Goal: Check status: Check status

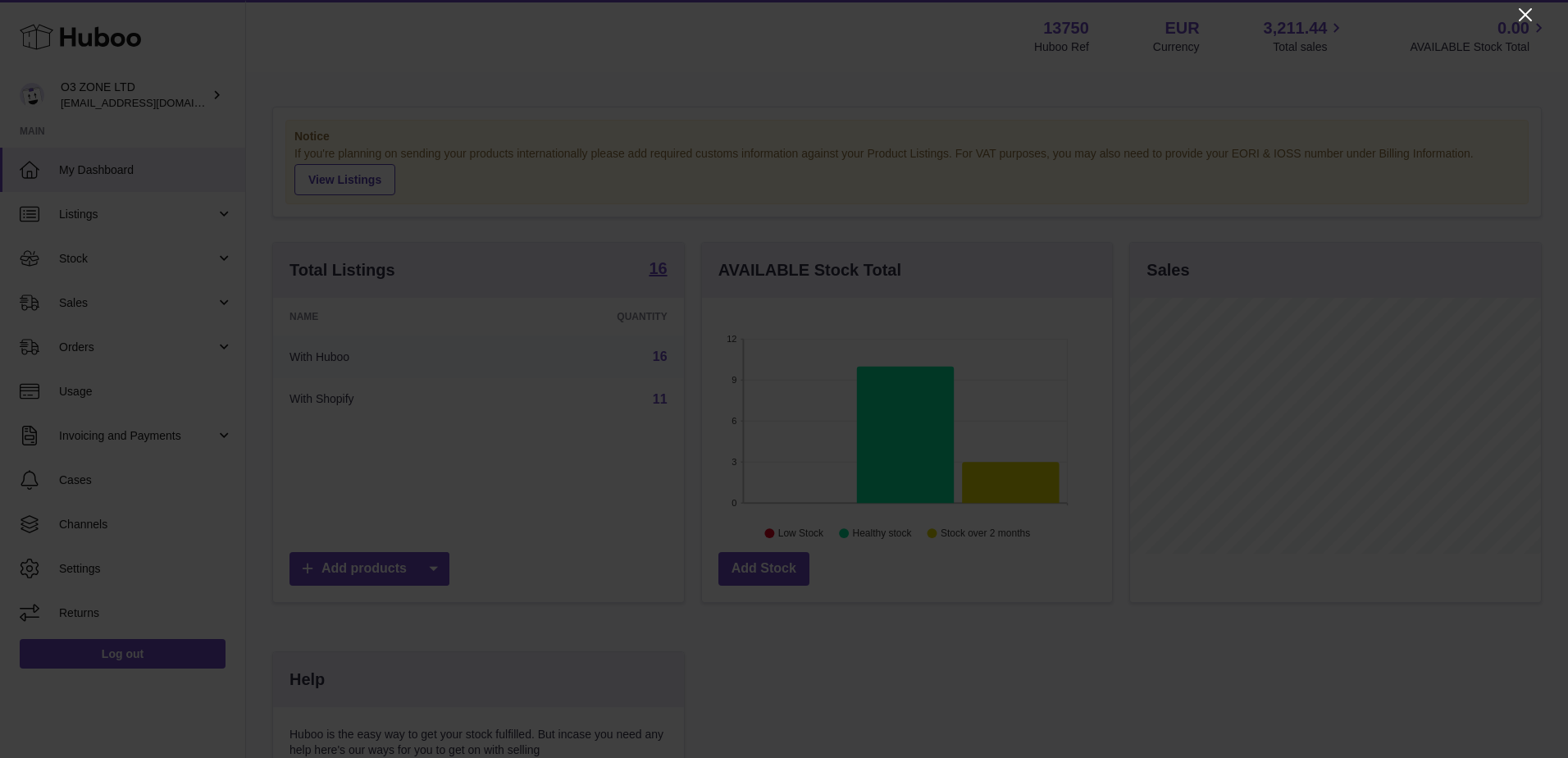
click at [1524, 15] on icon "Close" at bounding box center [1524, 15] width 13 height 13
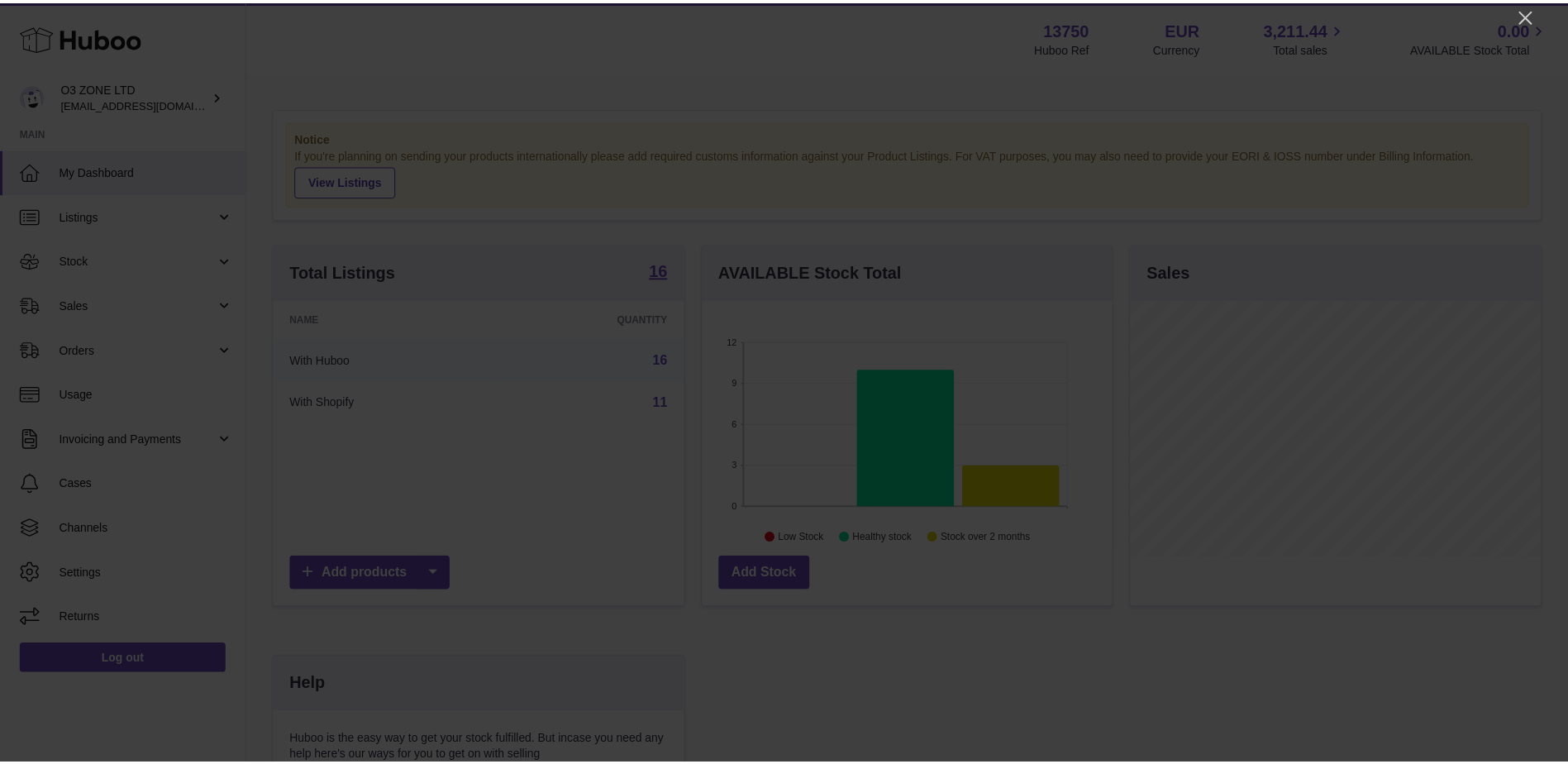
scroll to position [826244, 826291]
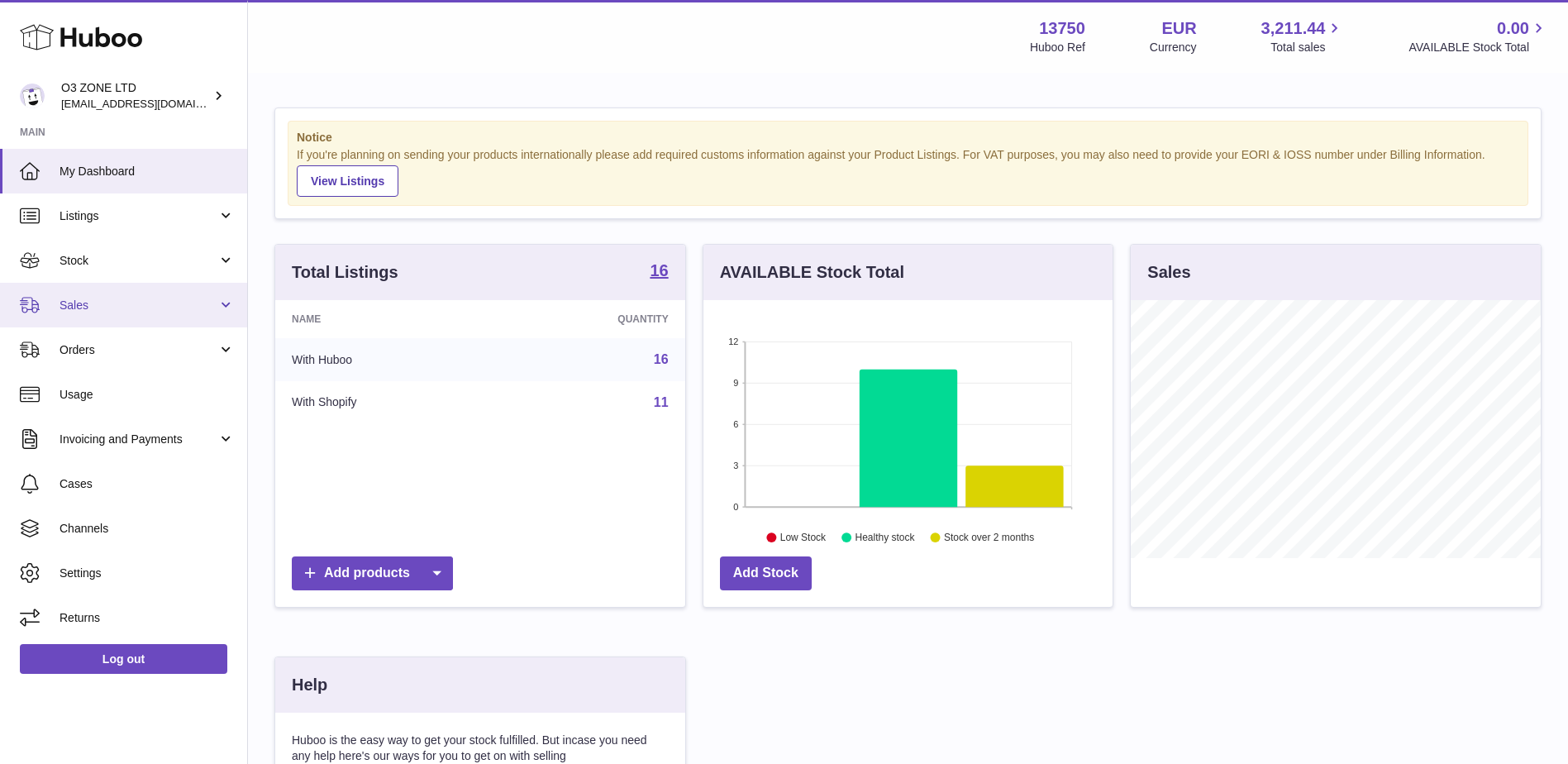
click at [141, 317] on link "Sales" at bounding box center [123, 305] width 247 height 45
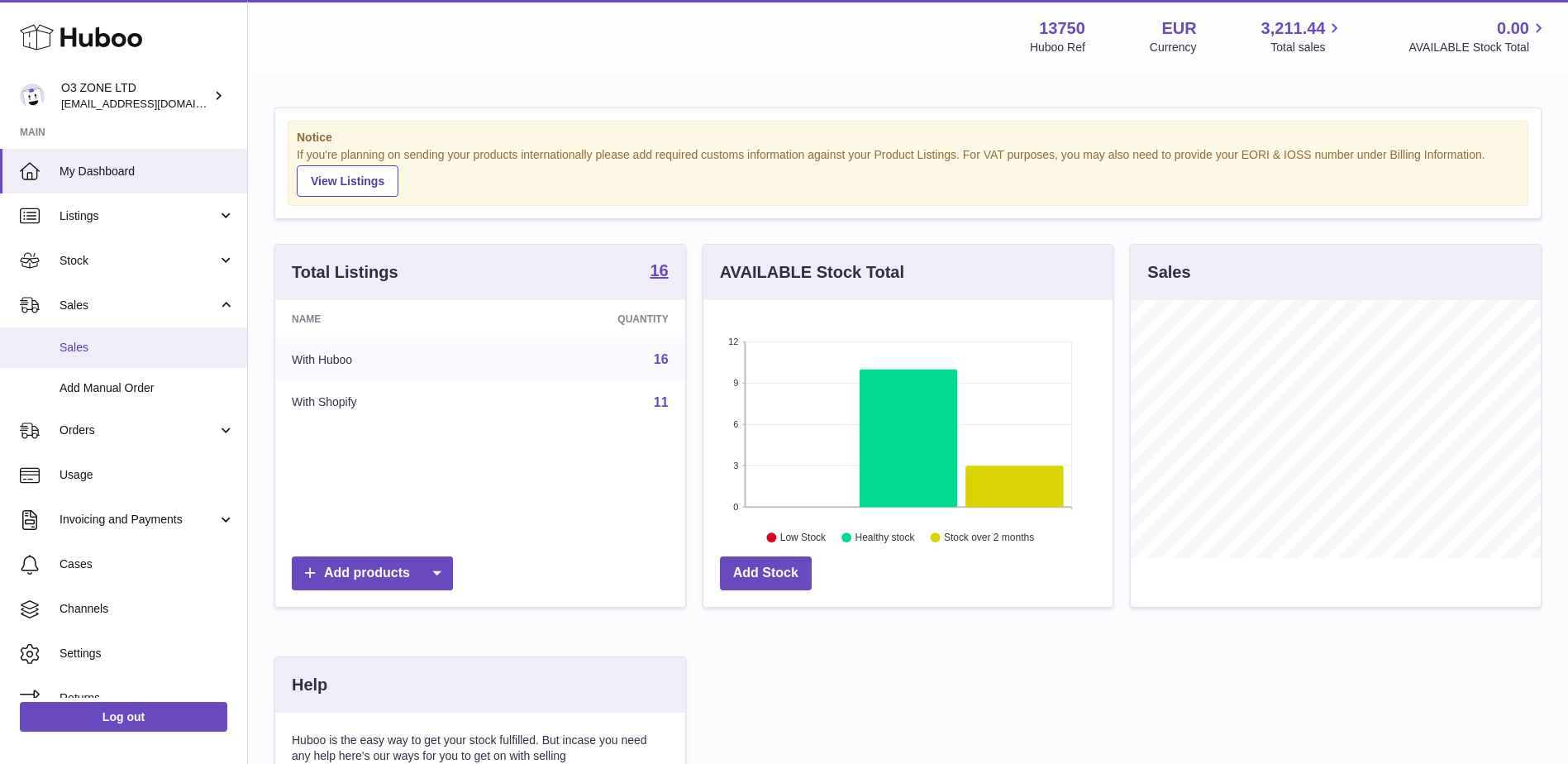
click at [115, 349] on span "Sales" at bounding box center [146, 347] width 175 height 16
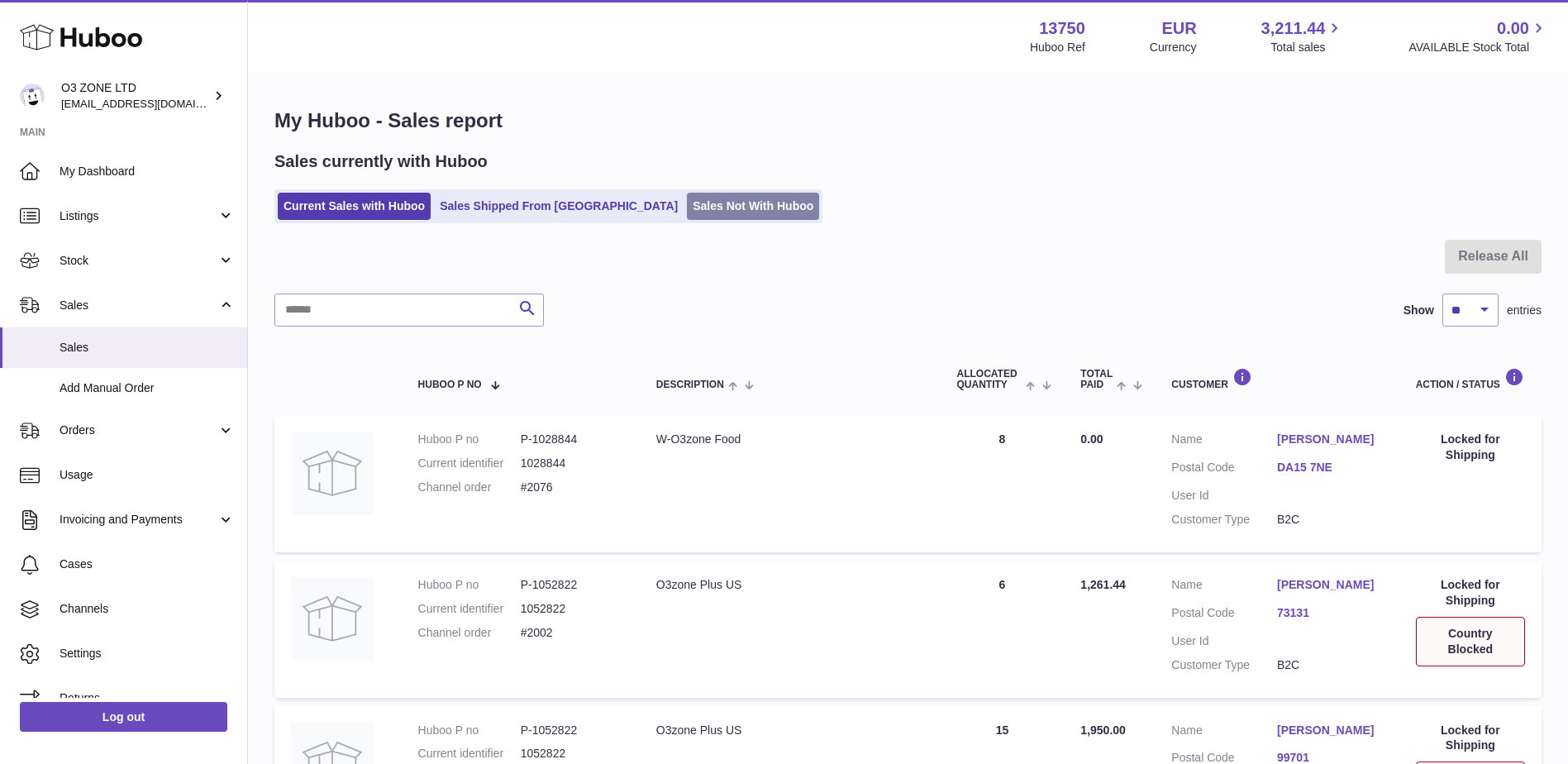
click at [687, 202] on link "Sales Not With Huboo" at bounding box center [753, 207] width 133 height 28
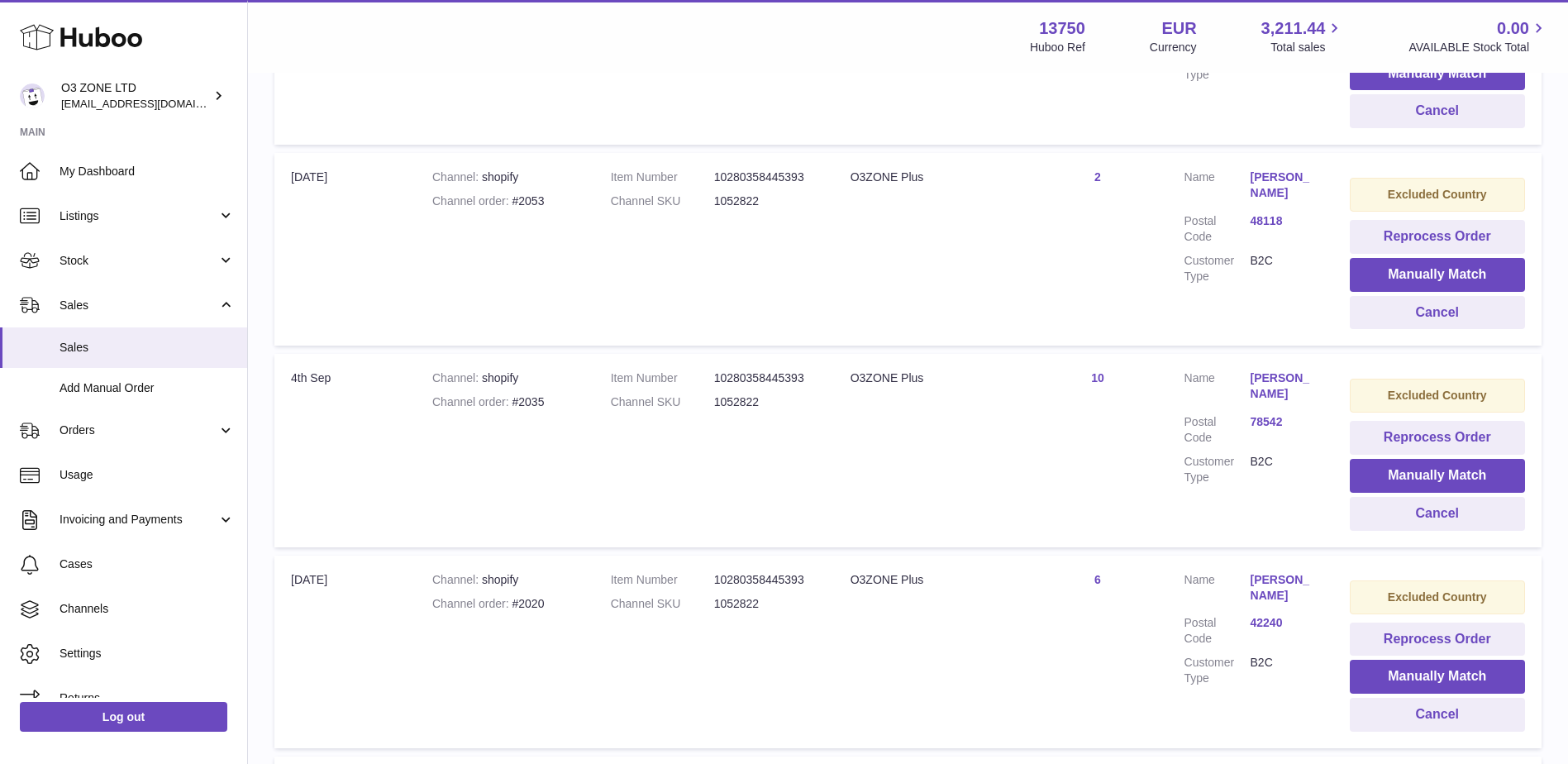
scroll to position [780, 0]
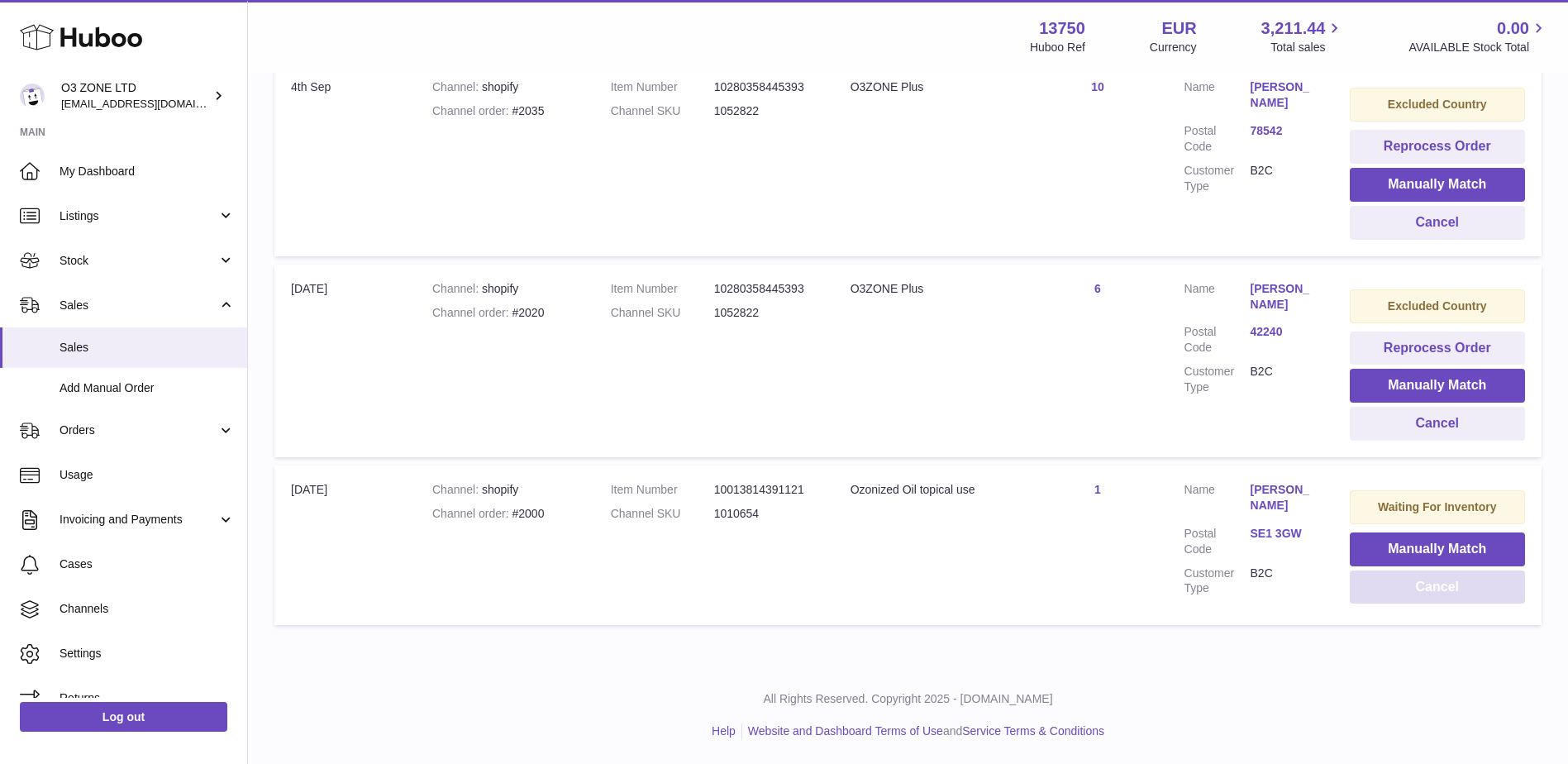
click at [1449, 587] on button "Cancel" at bounding box center [1437, 587] width 175 height 34
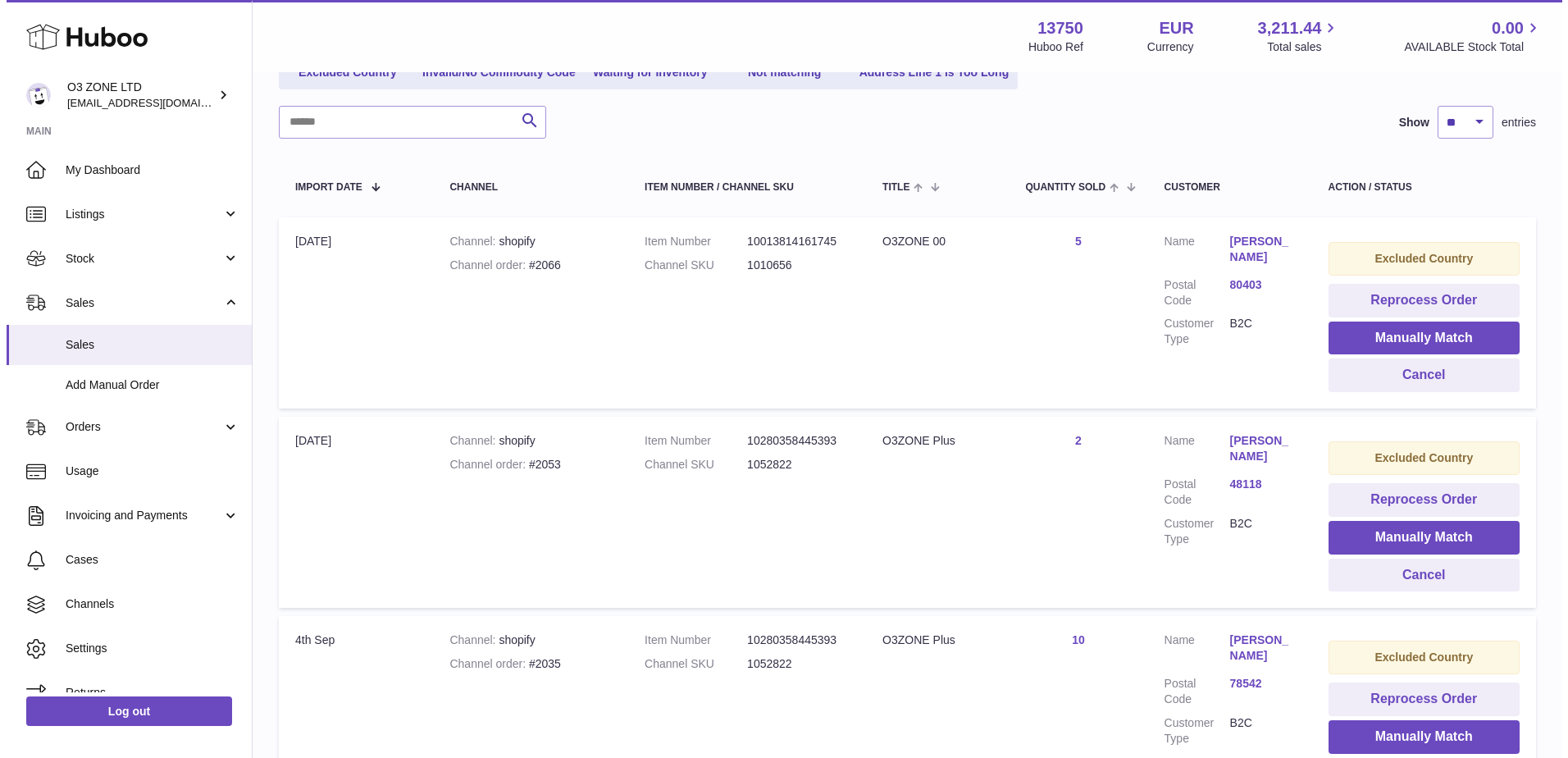
scroll to position [197, 0]
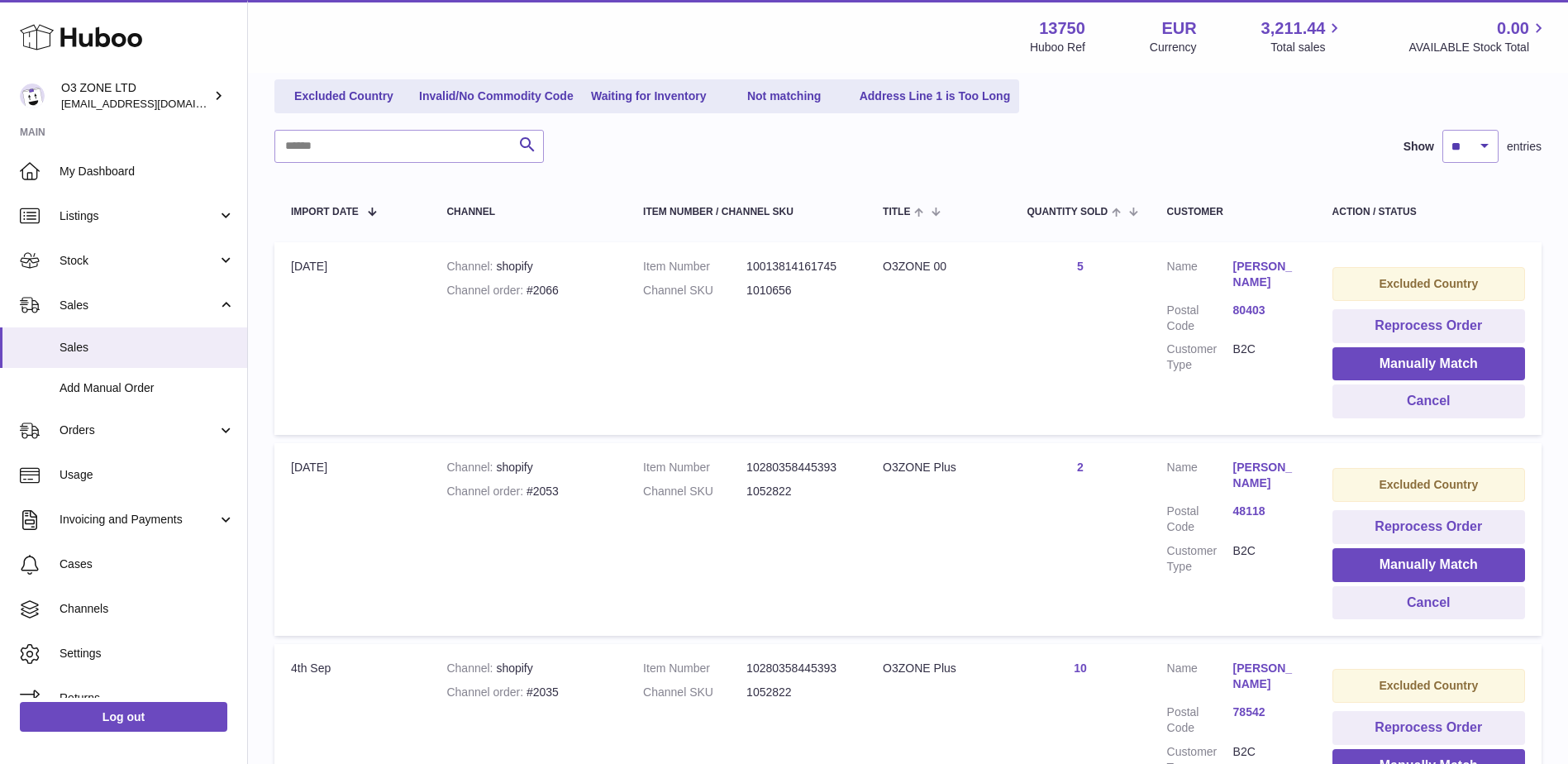
click at [1264, 264] on link "Gurpreet Gill" at bounding box center [1266, 274] width 66 height 31
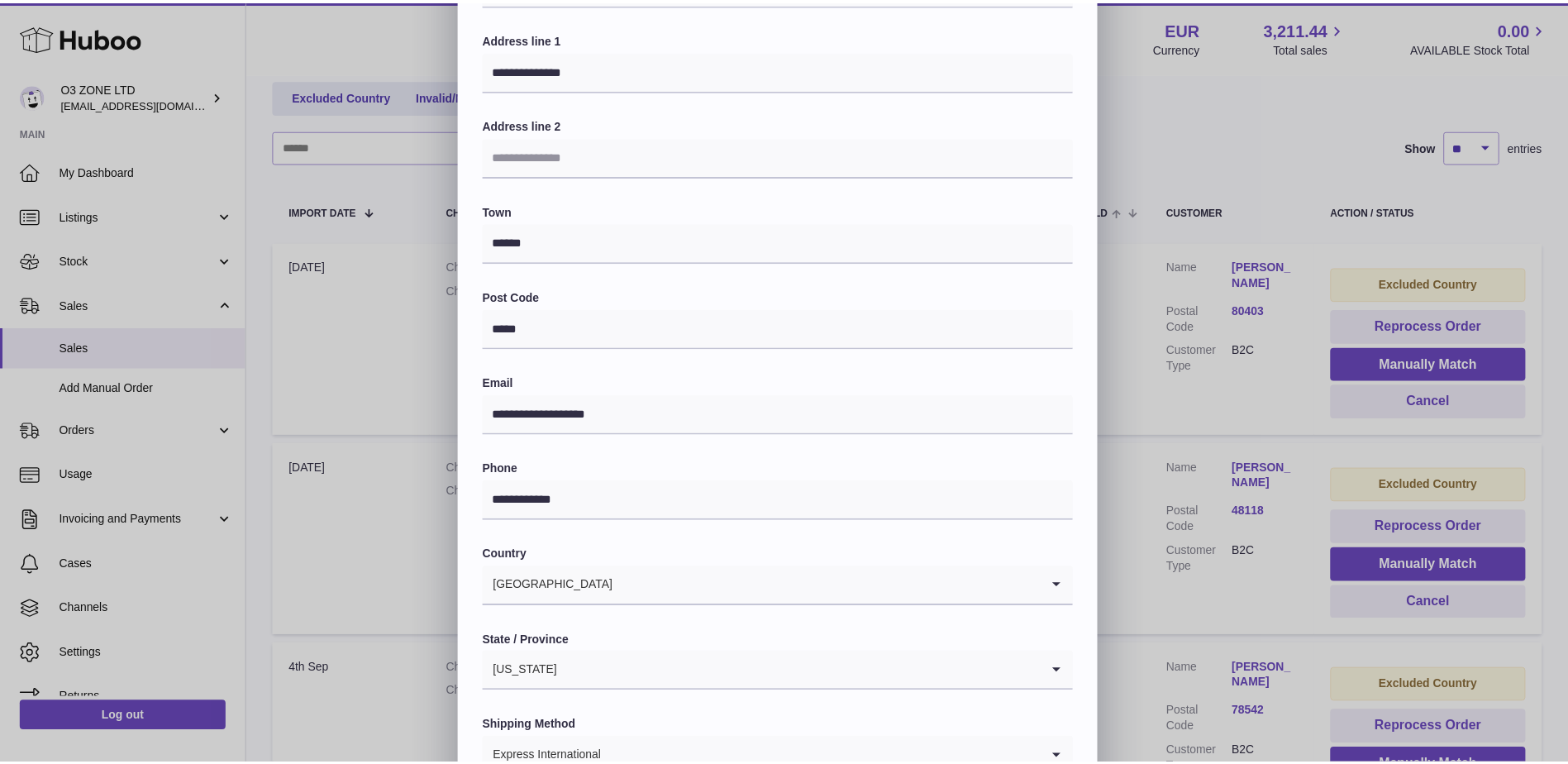
scroll to position [0, 0]
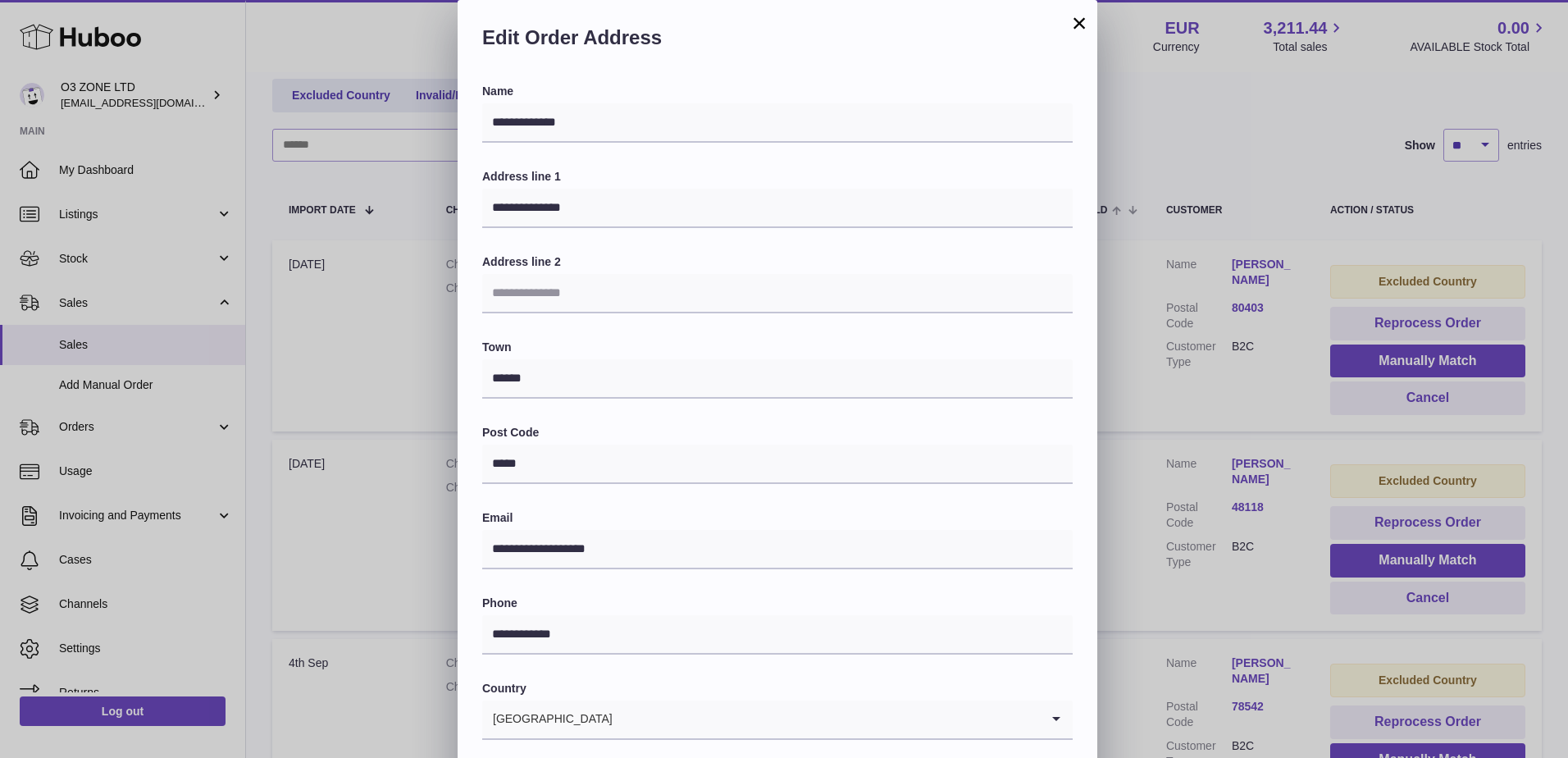
click at [1080, 22] on button "×" at bounding box center [1078, 22] width 20 height 20
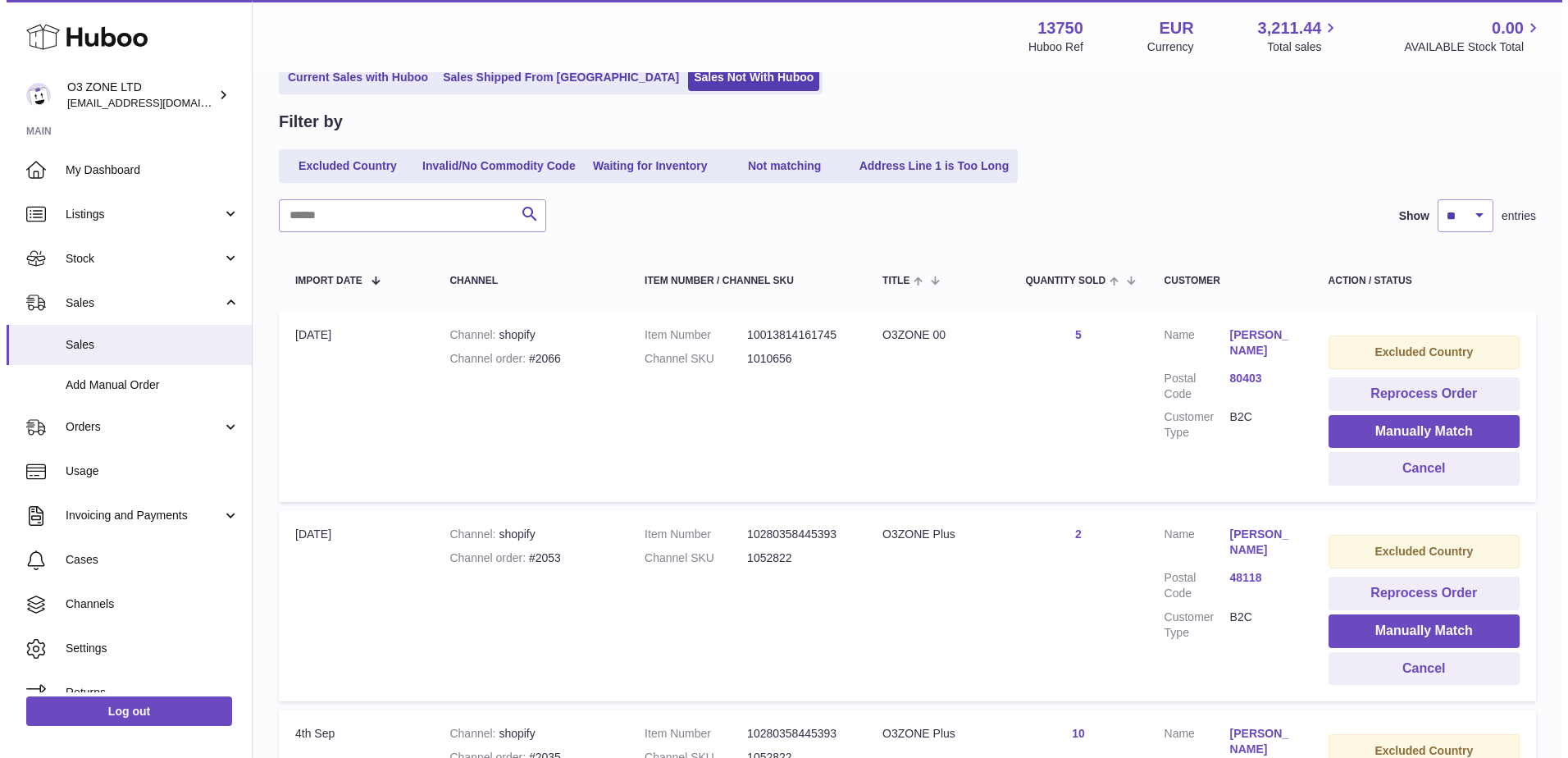
scroll to position [279, 0]
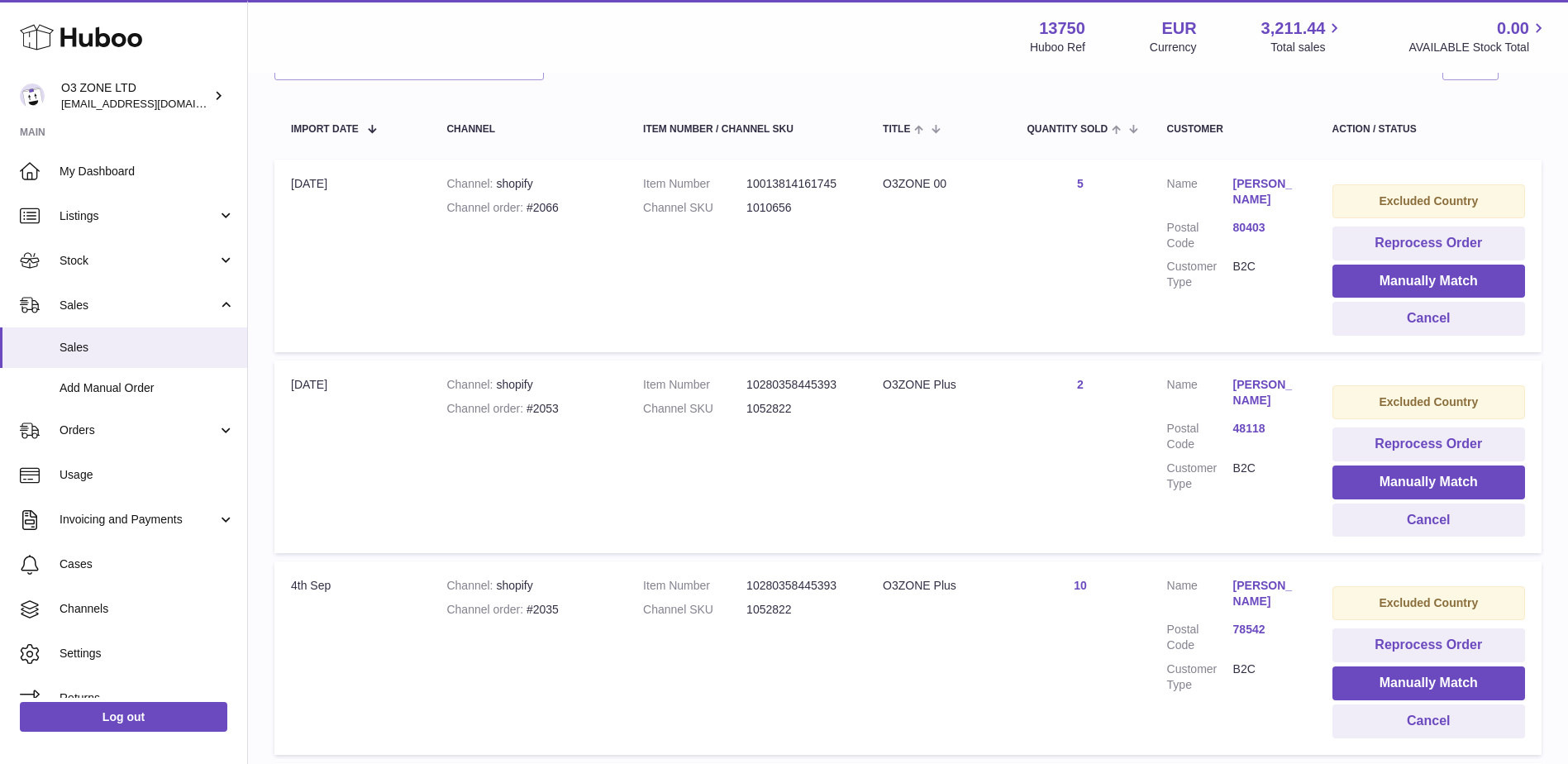
click at [1257, 386] on link "[PERSON_NAME]" at bounding box center [1266, 393] width 66 height 31
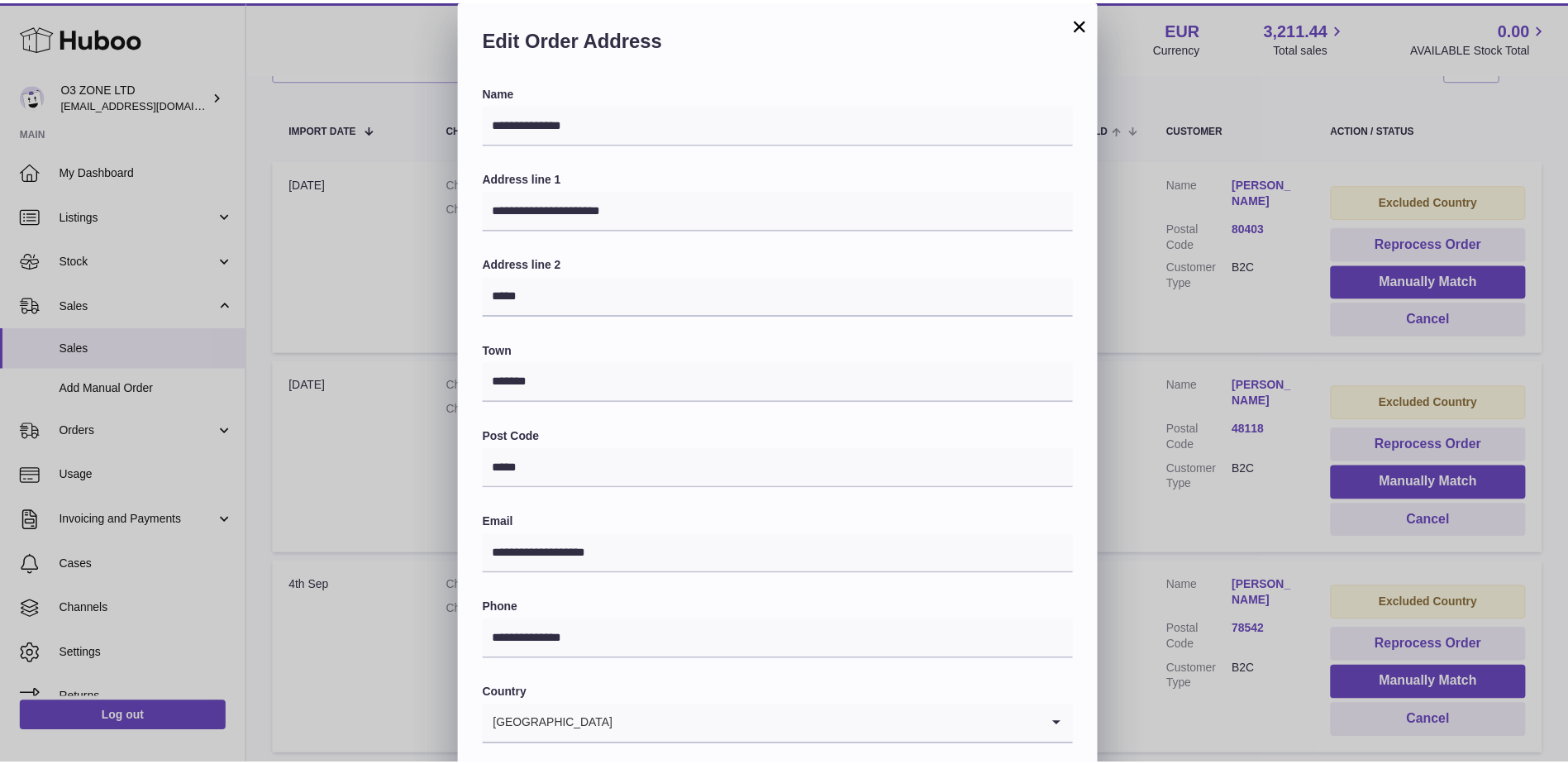
scroll to position [230, 0]
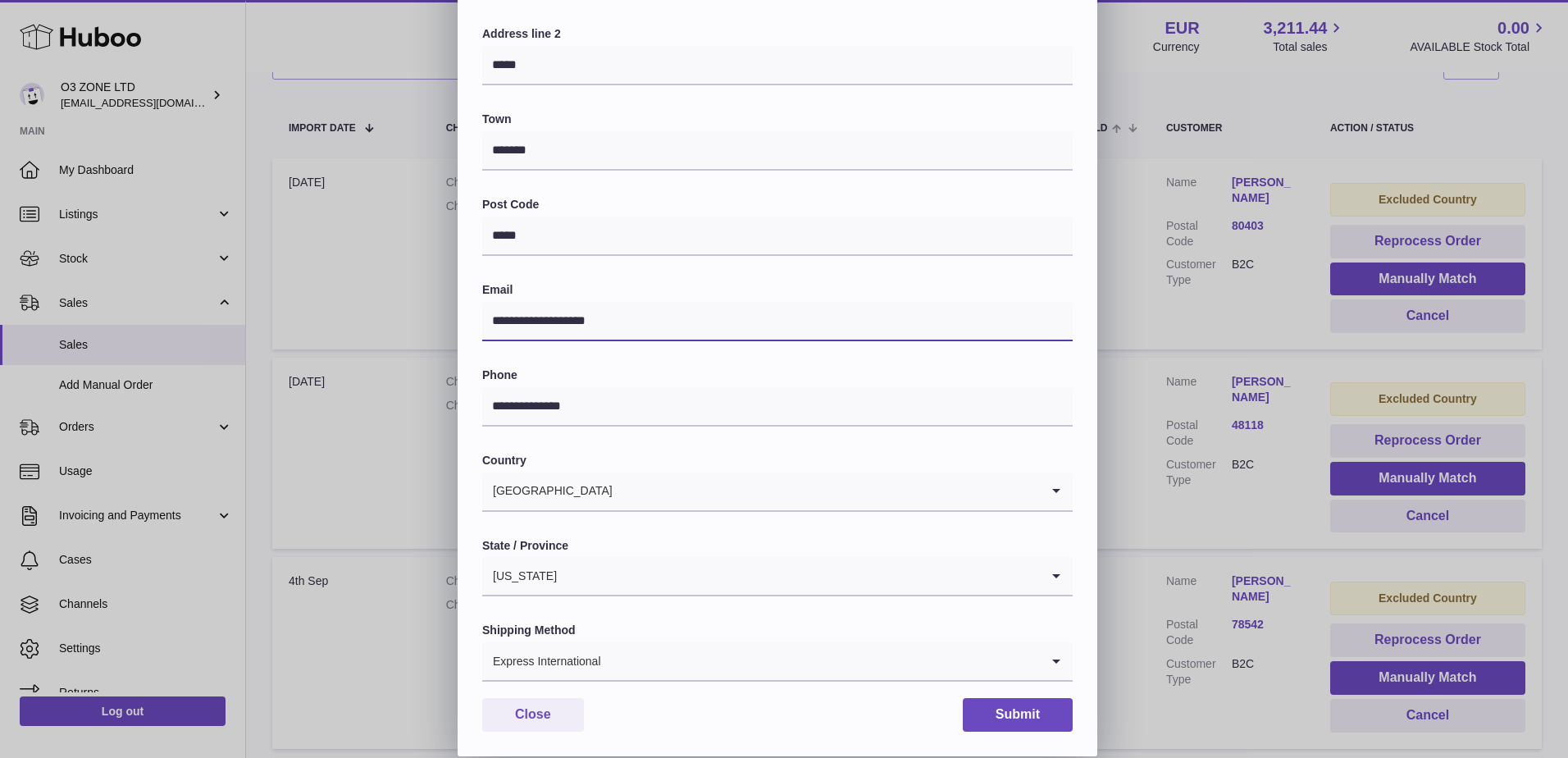
click at [558, 318] on input "**********" at bounding box center [777, 321] width 590 height 39
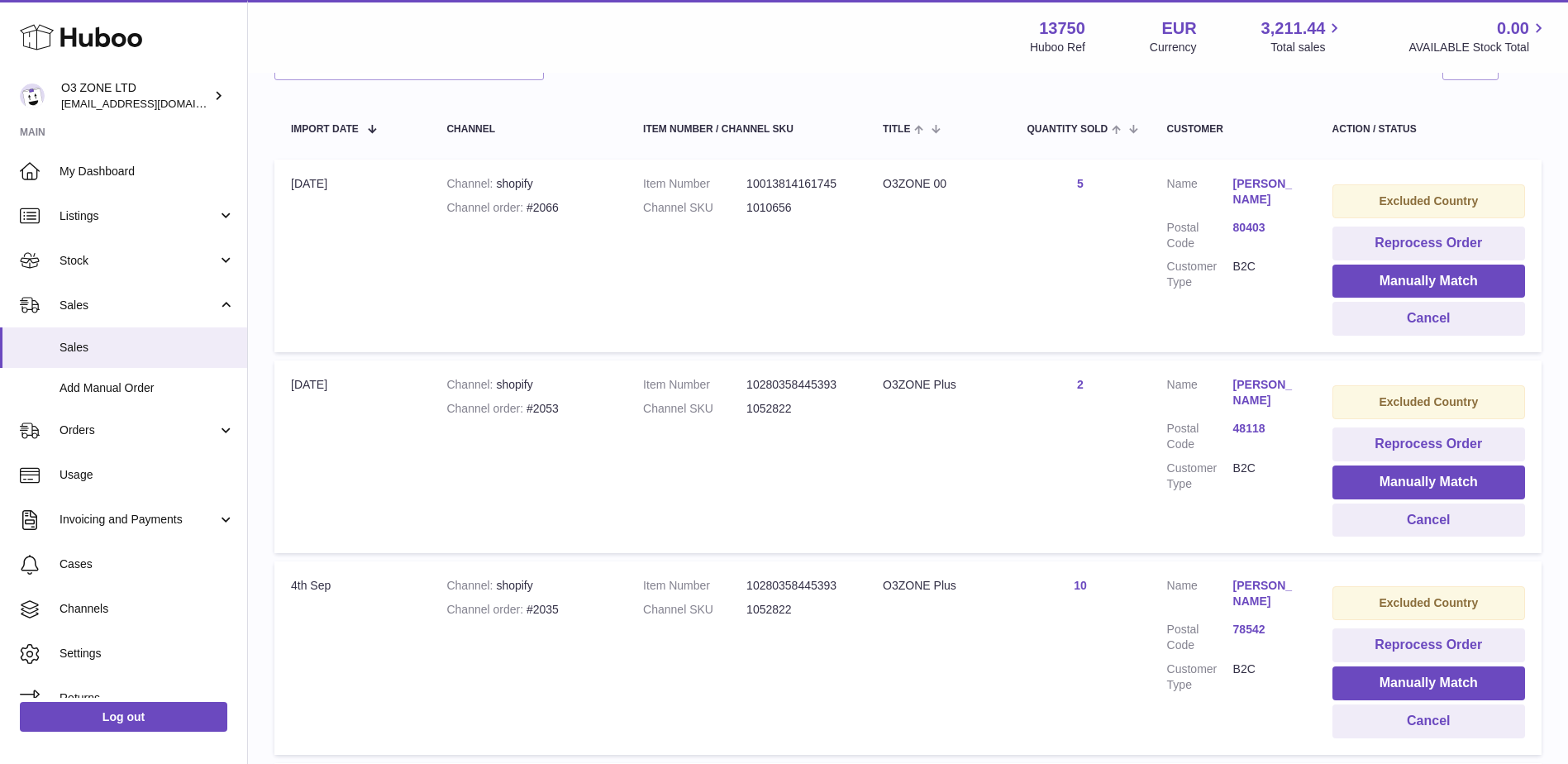
click at [1218, 342] on div at bounding box center [784, 382] width 1568 height 764
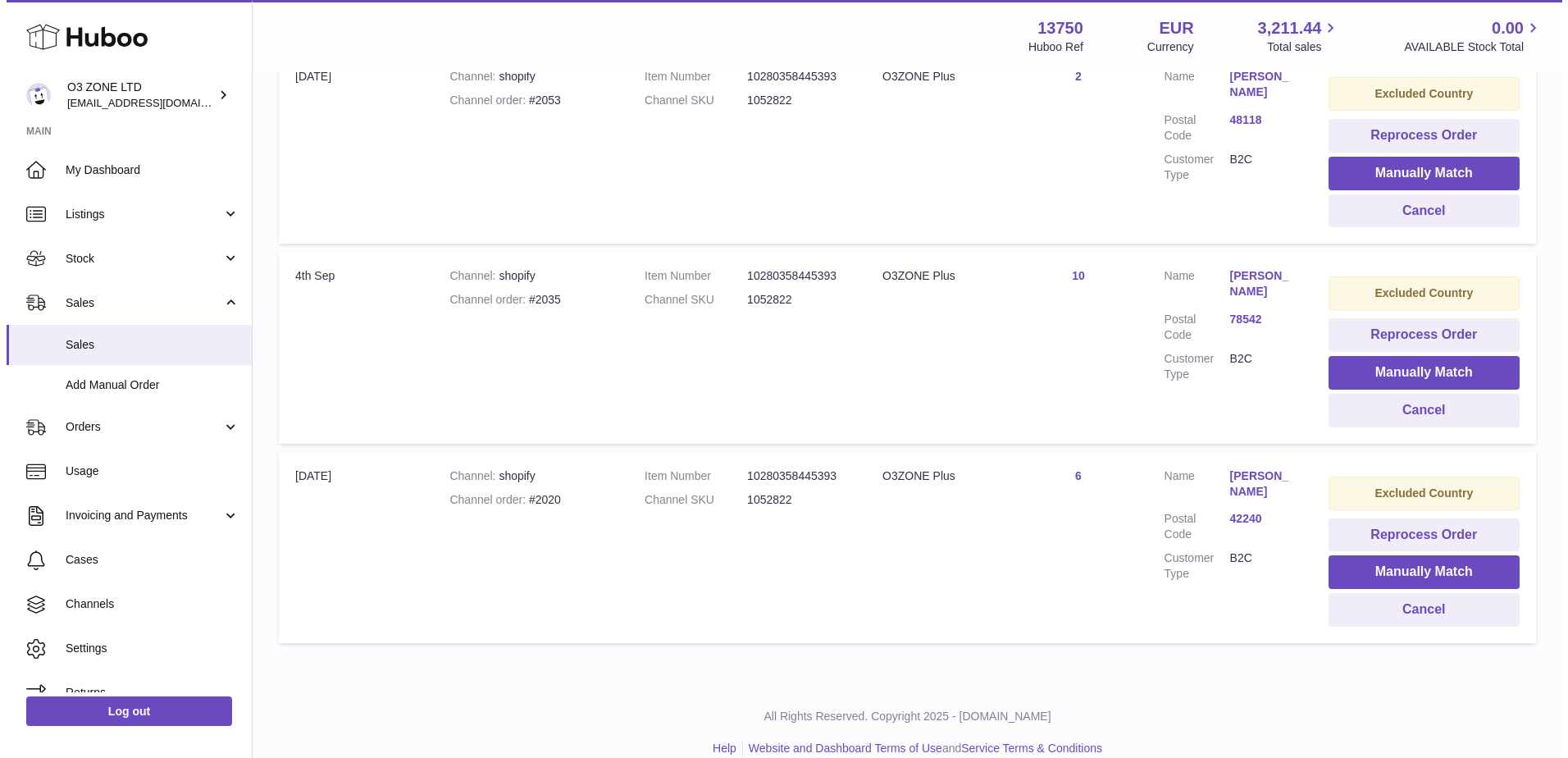
scroll to position [608, 0]
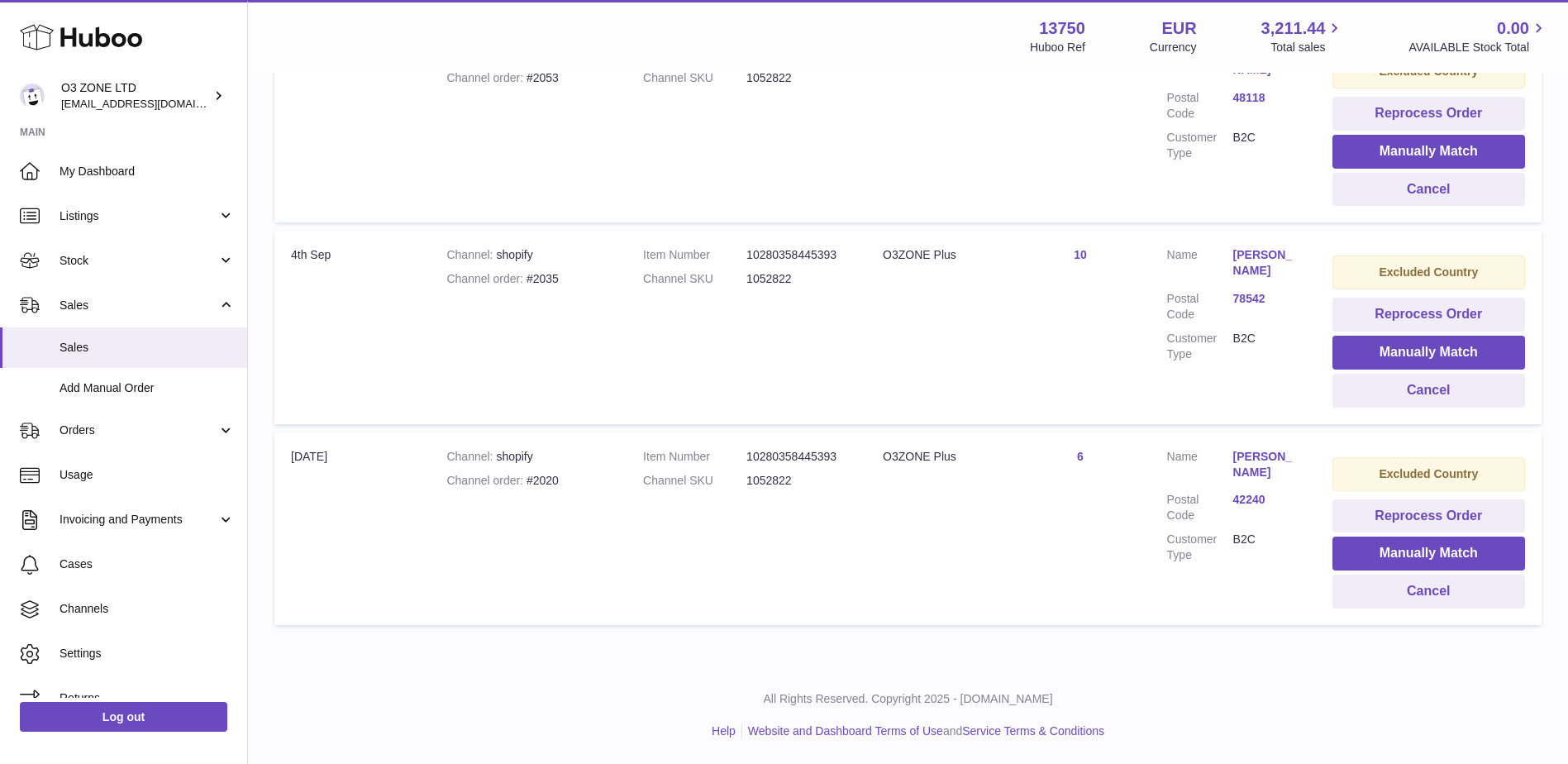
click at [1252, 253] on link "[PERSON_NAME]" at bounding box center [1266, 263] width 66 height 31
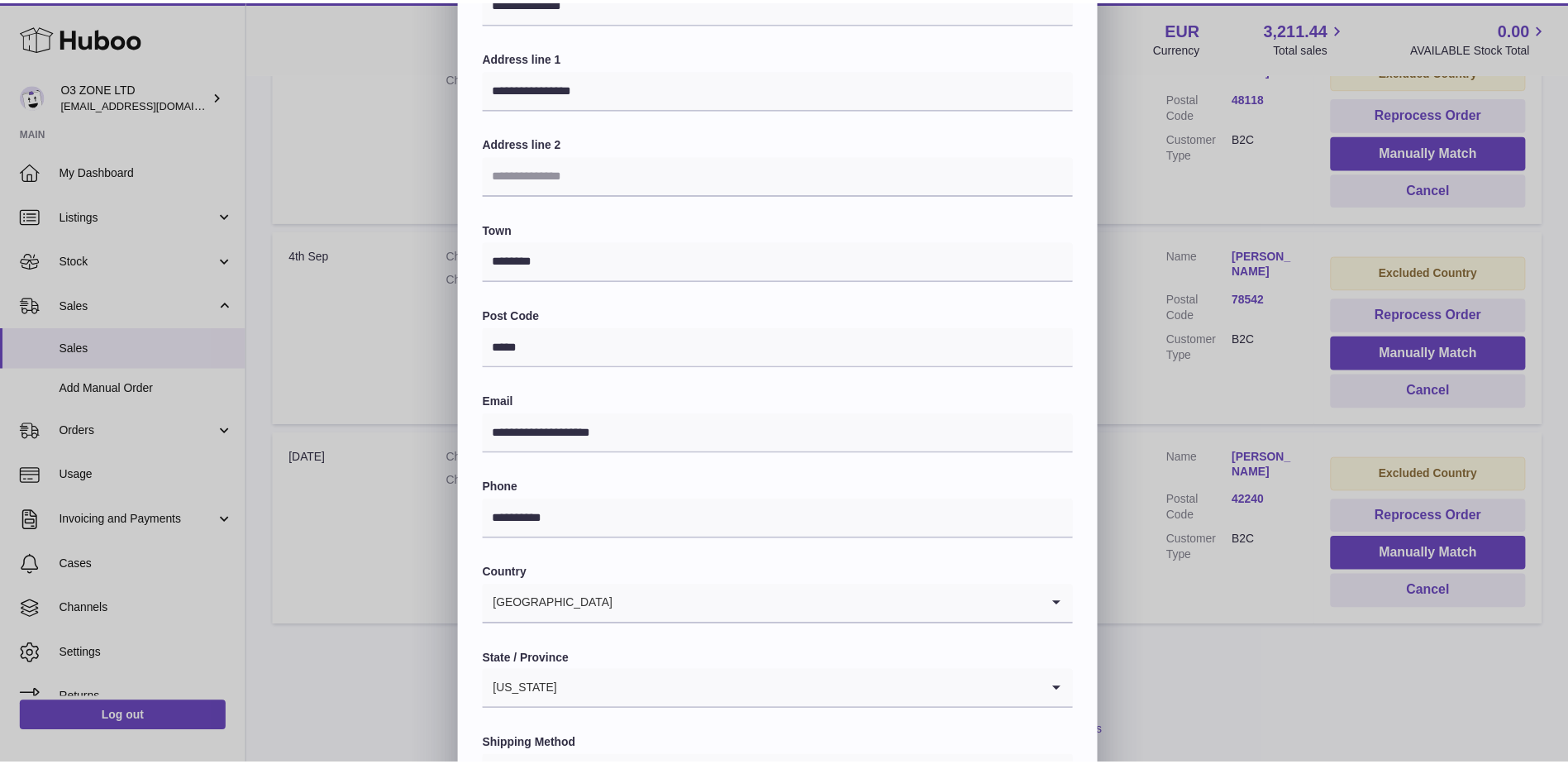
scroll to position [0, 0]
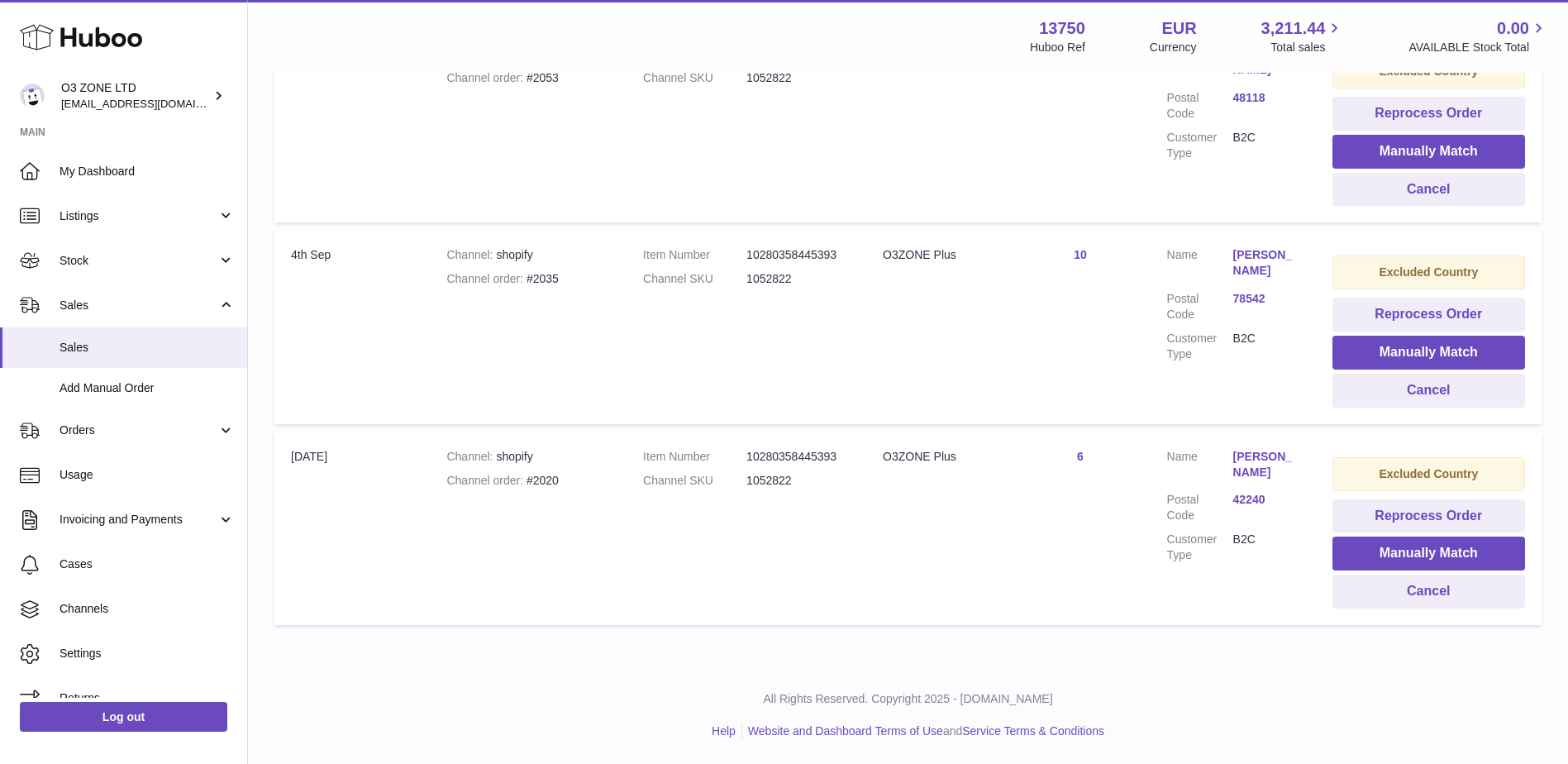
click at [1260, 415] on div at bounding box center [784, 382] width 1568 height 764
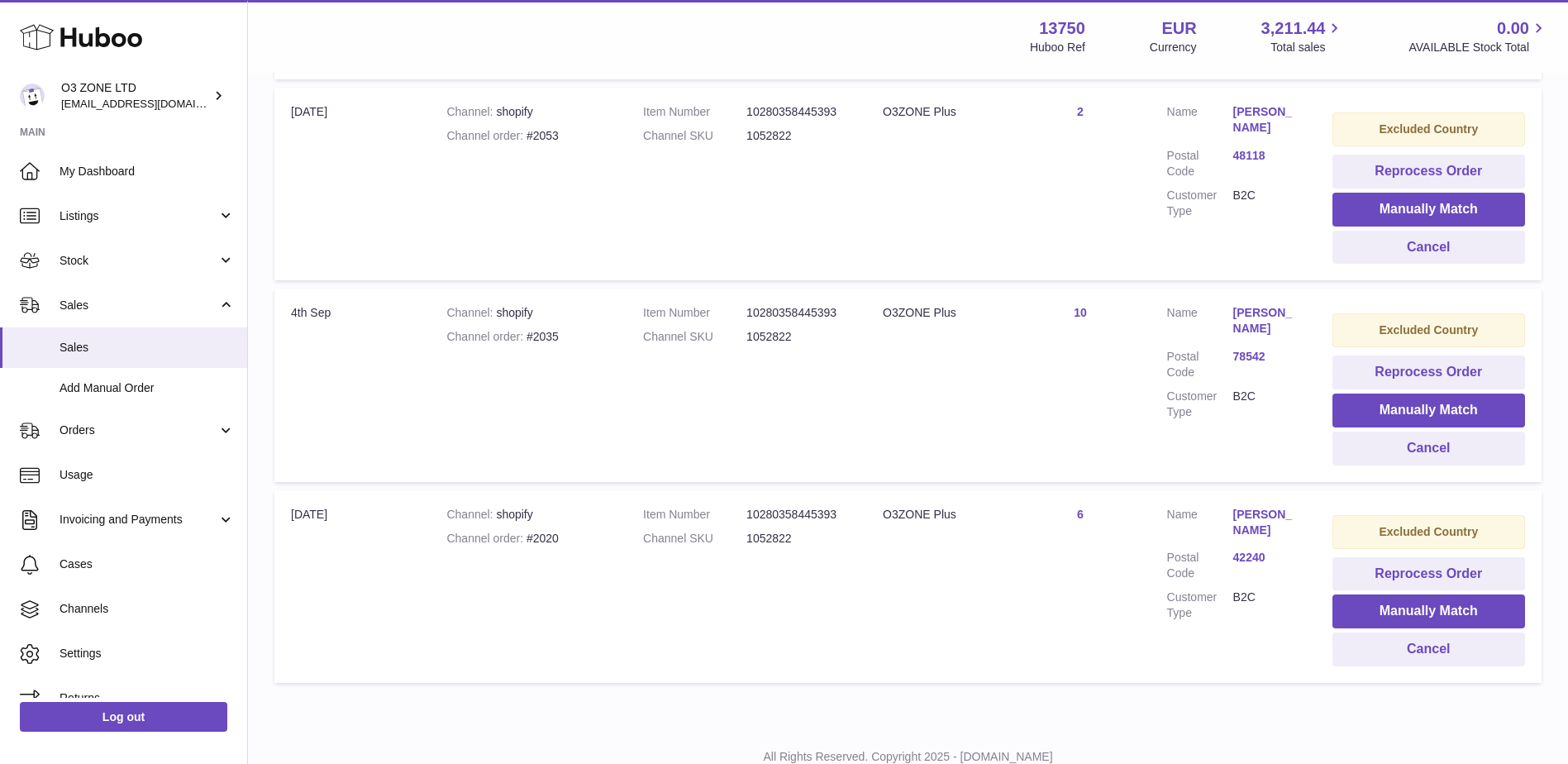
scroll to position [447, 0]
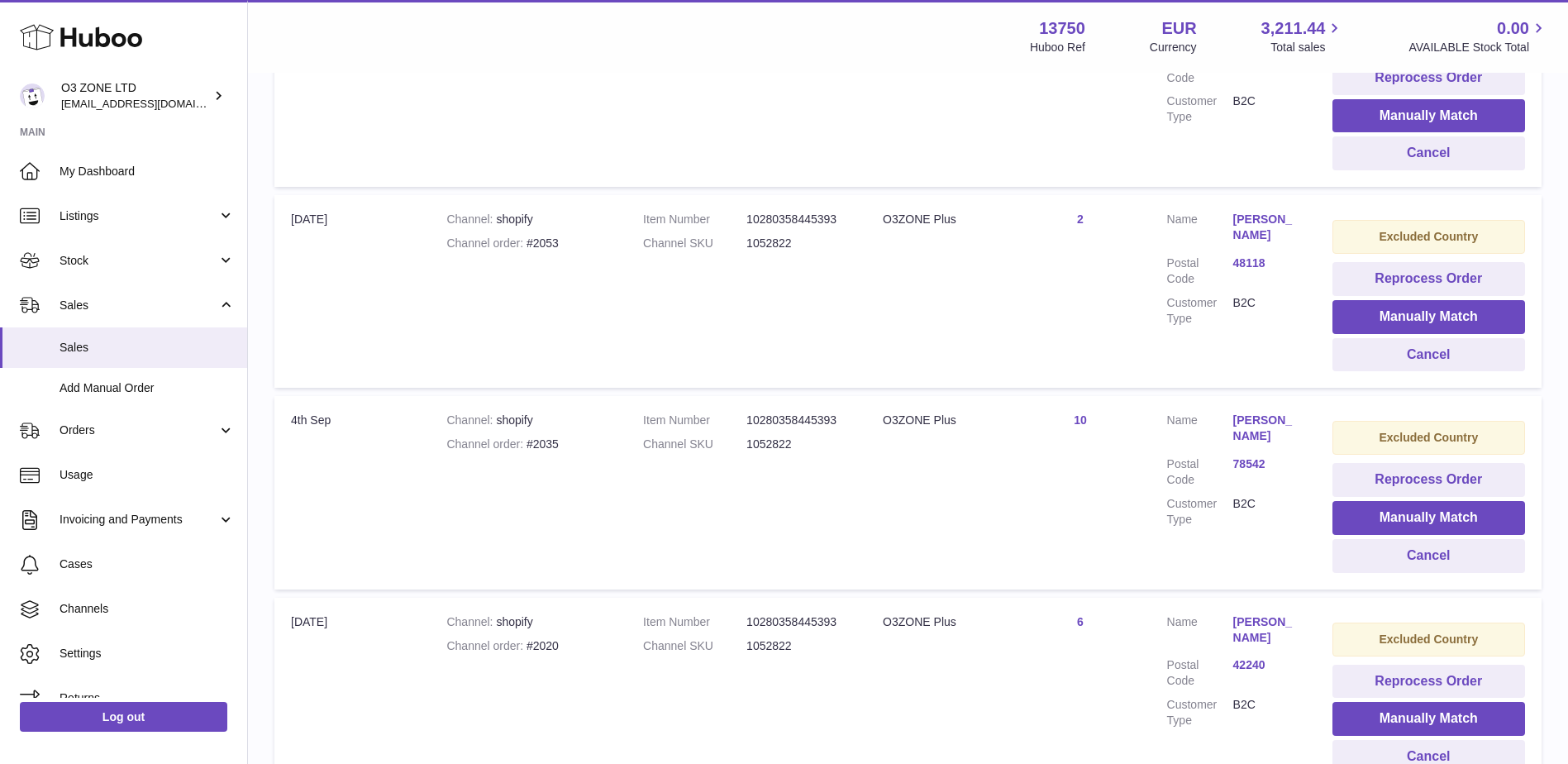
click at [1138, 565] on td "Quantity Sold 10" at bounding box center [1080, 493] width 140 height 193
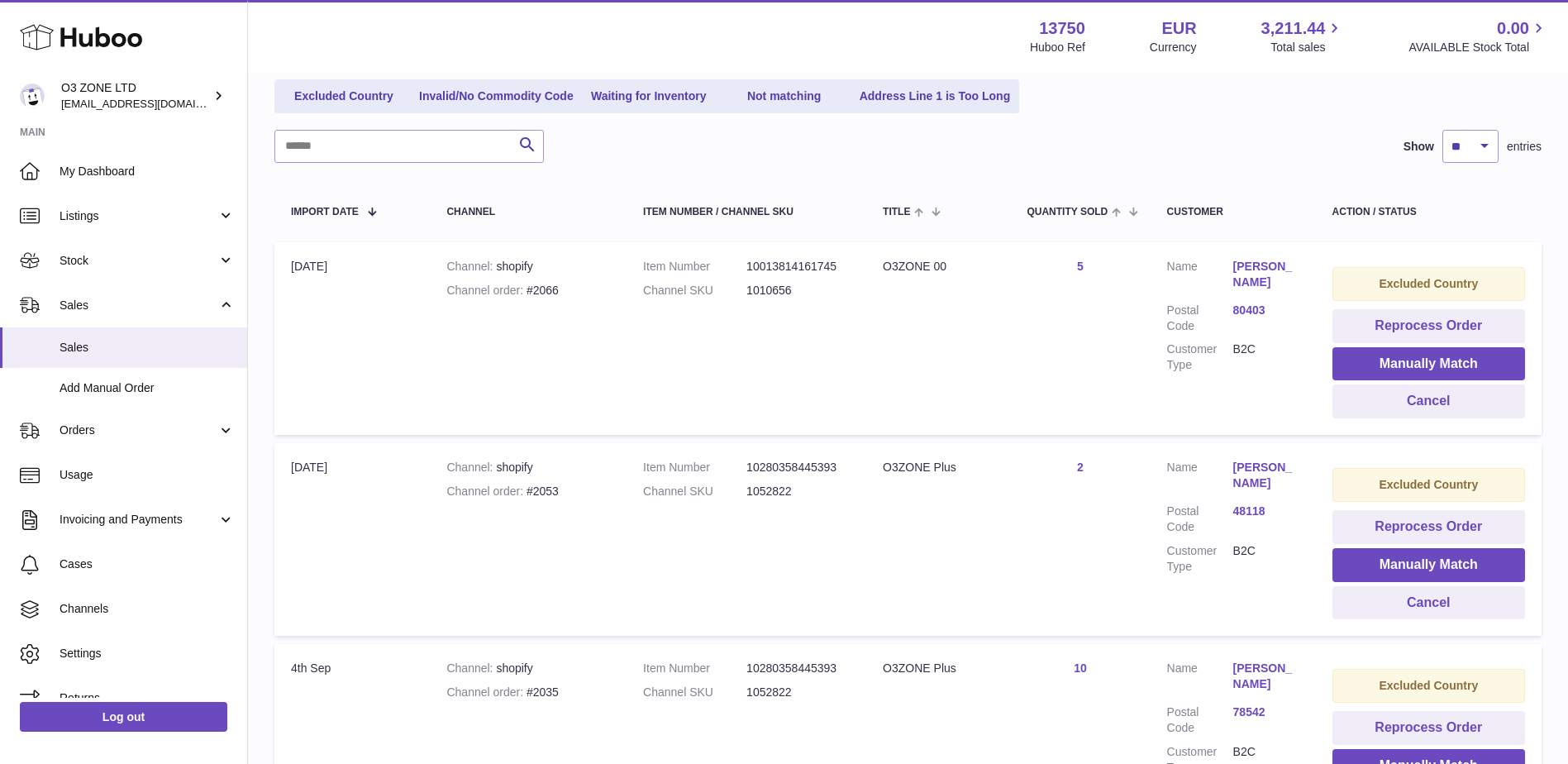
scroll to position [0, 0]
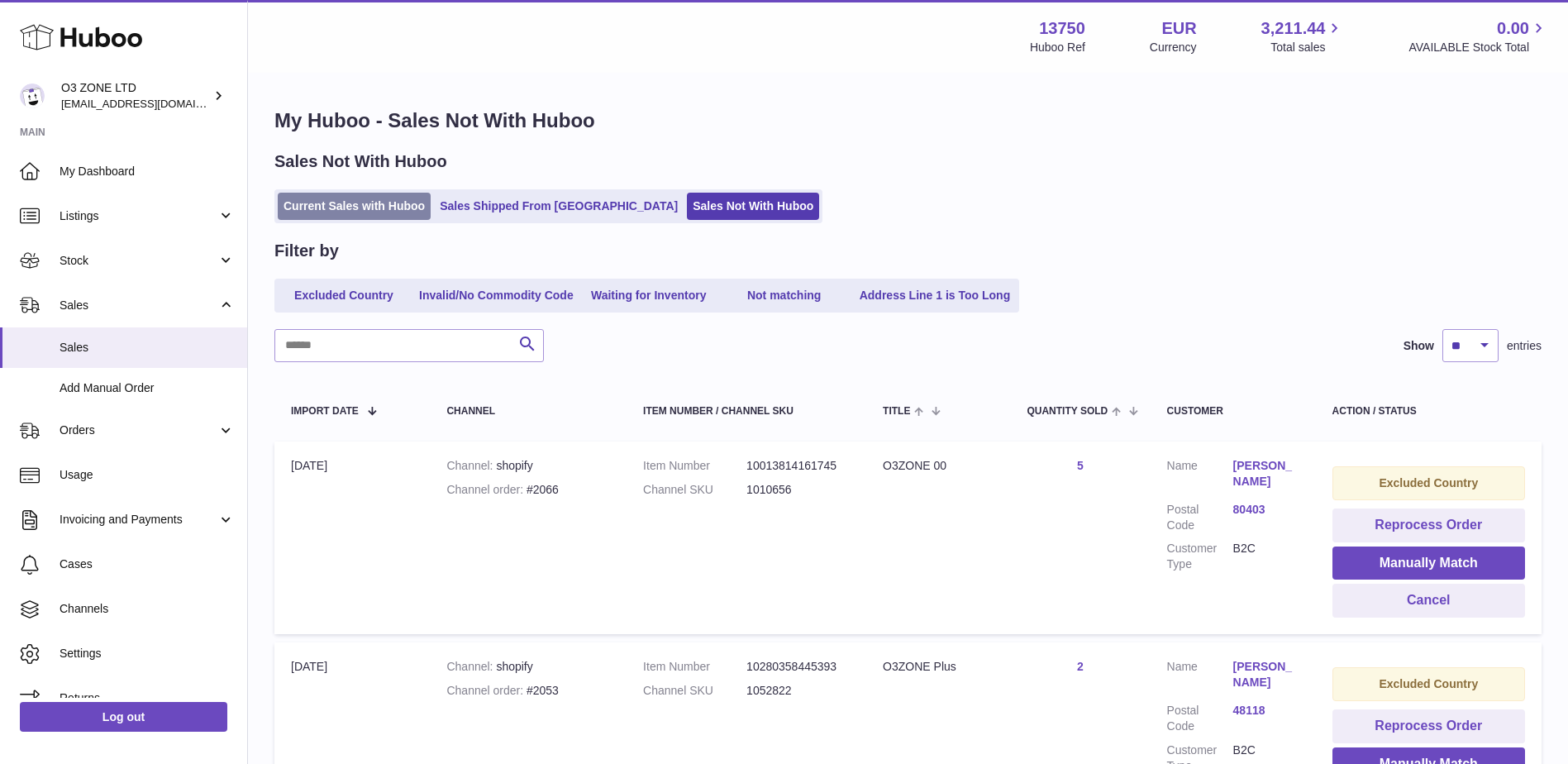
click at [351, 218] on link "Current Sales with Huboo" at bounding box center [354, 207] width 153 height 28
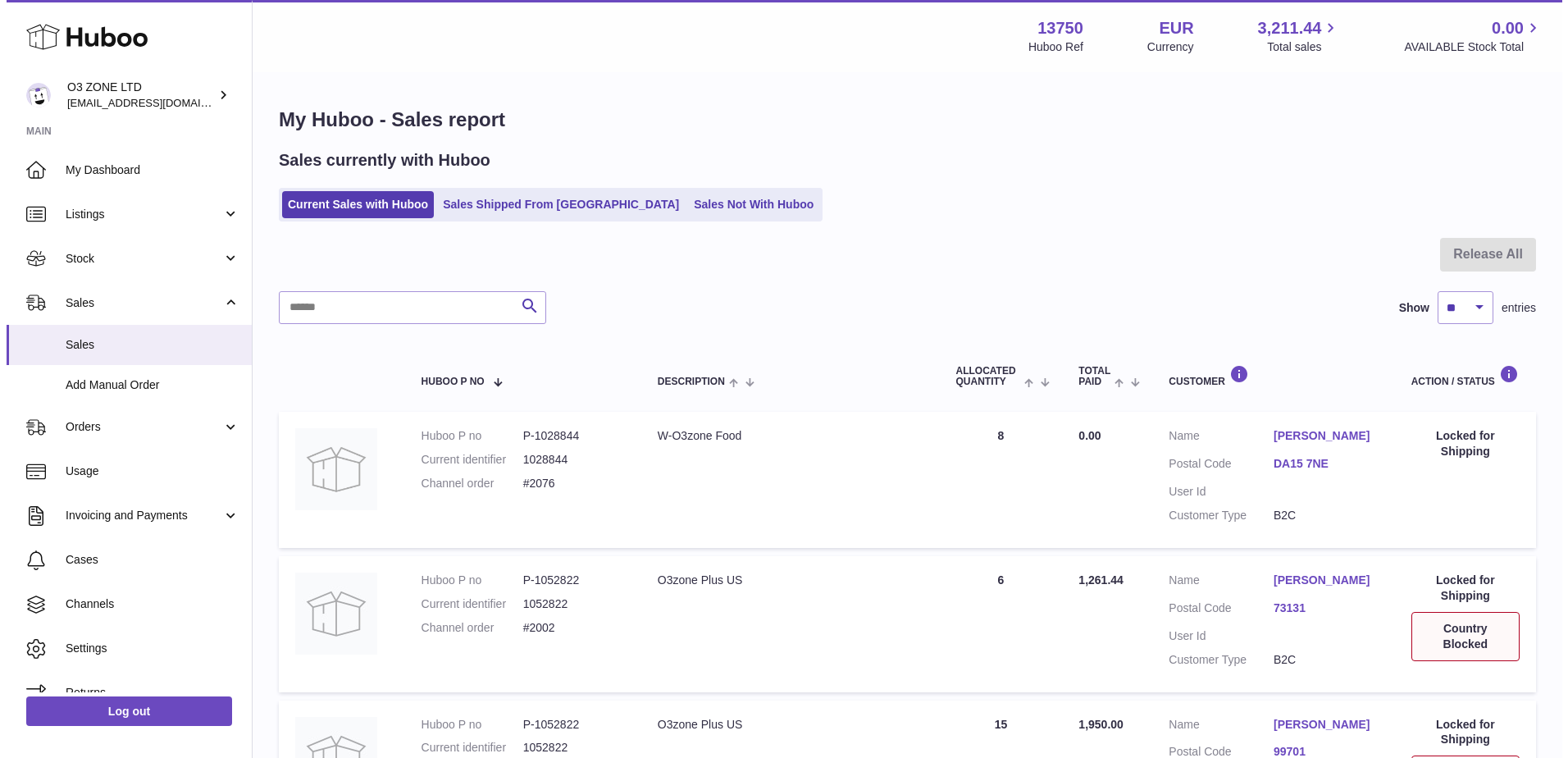
scroll to position [215, 0]
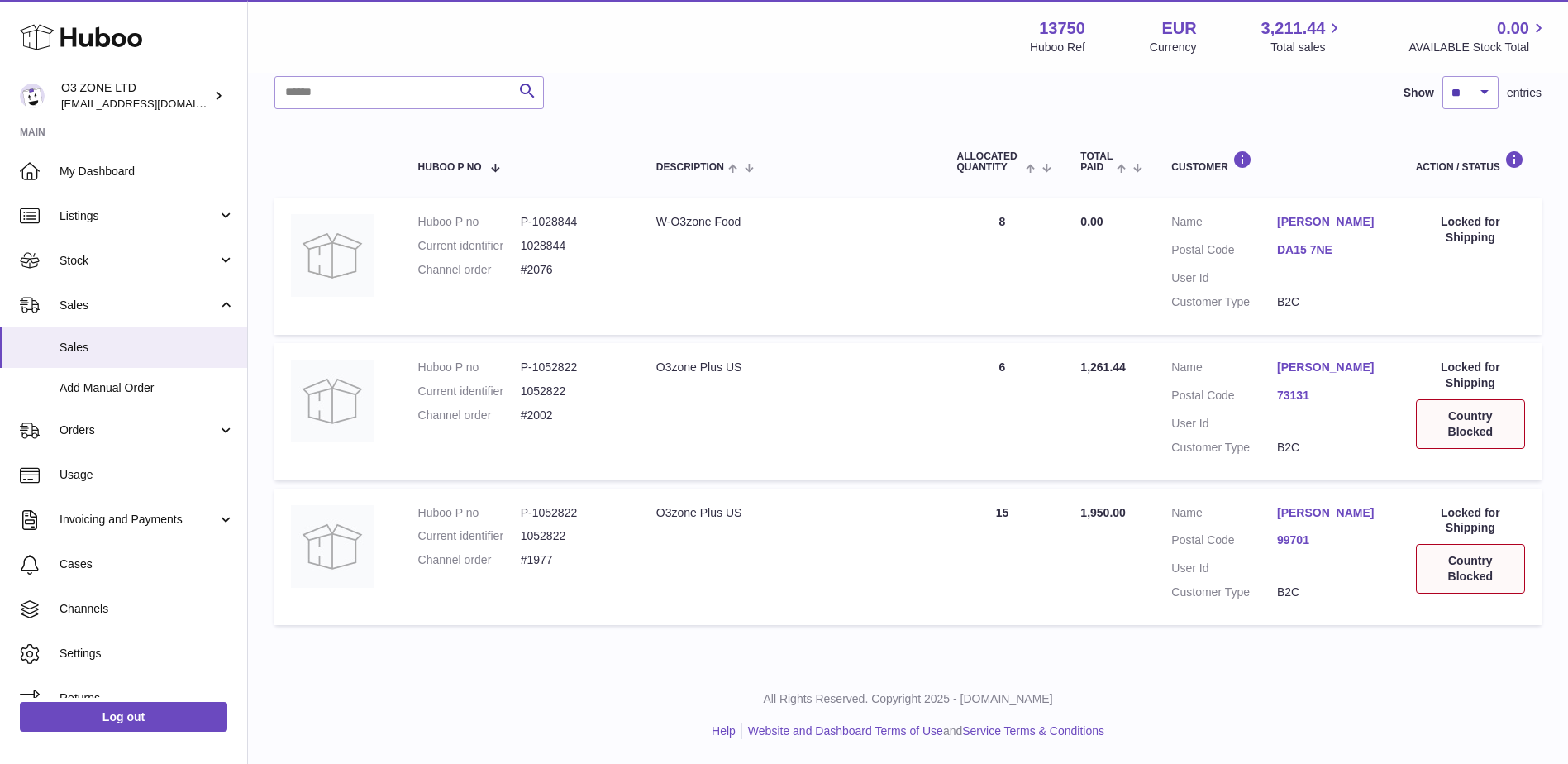
click at [1305, 512] on link "[PERSON_NAME]" at bounding box center [1330, 512] width 106 height 16
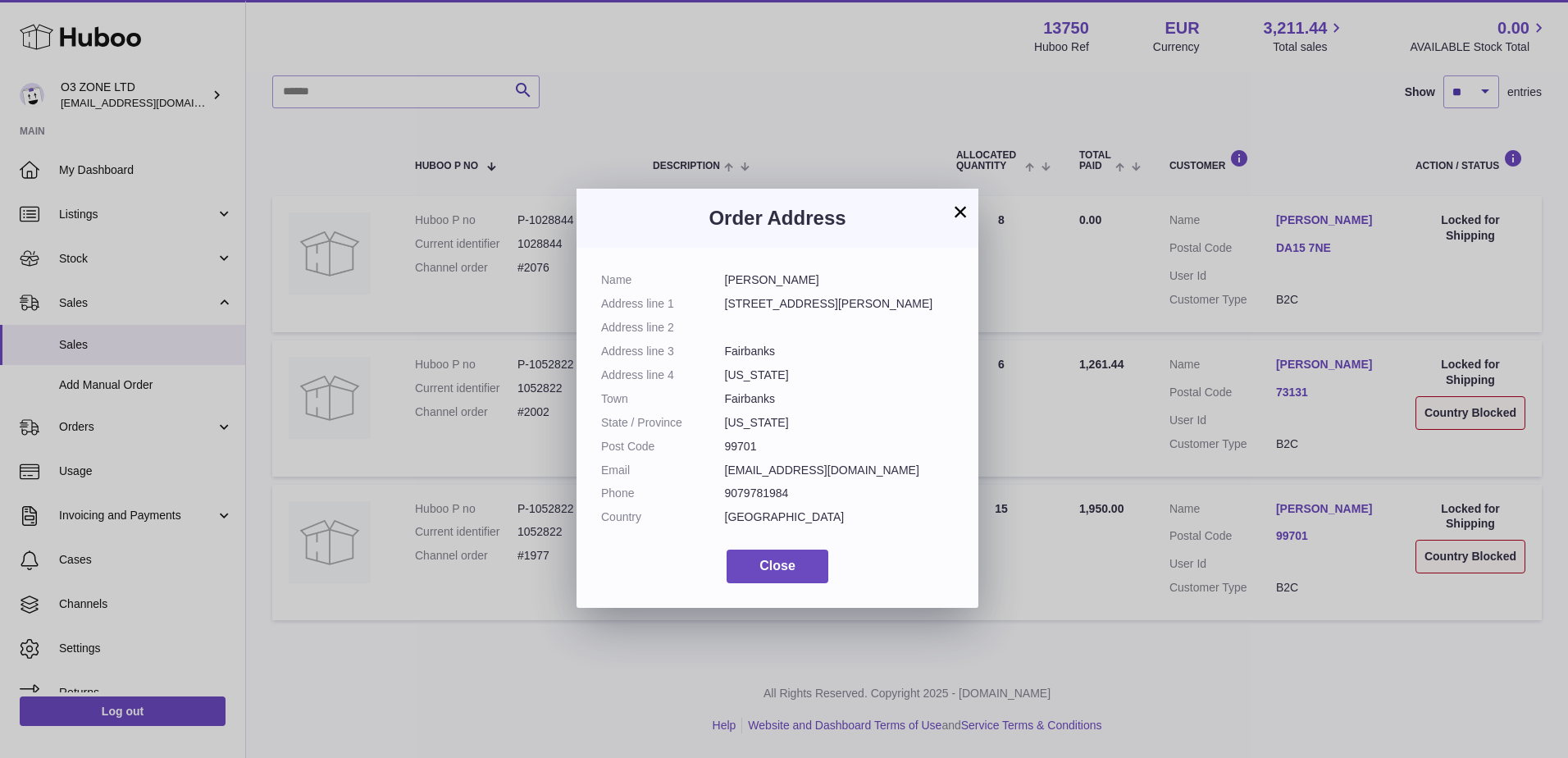
scroll to position [0, 0]
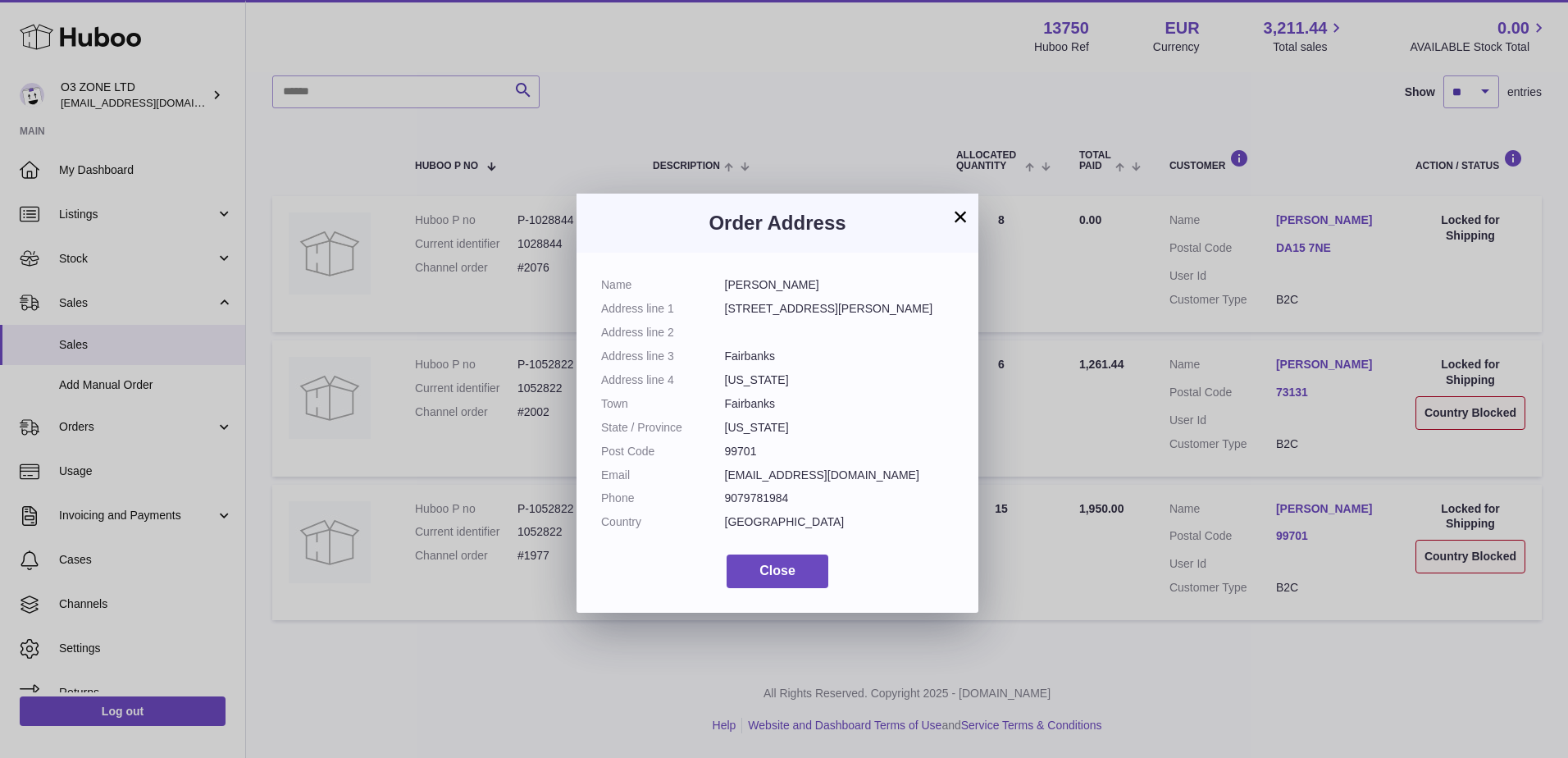
click at [960, 223] on button "×" at bounding box center [960, 216] width 20 height 20
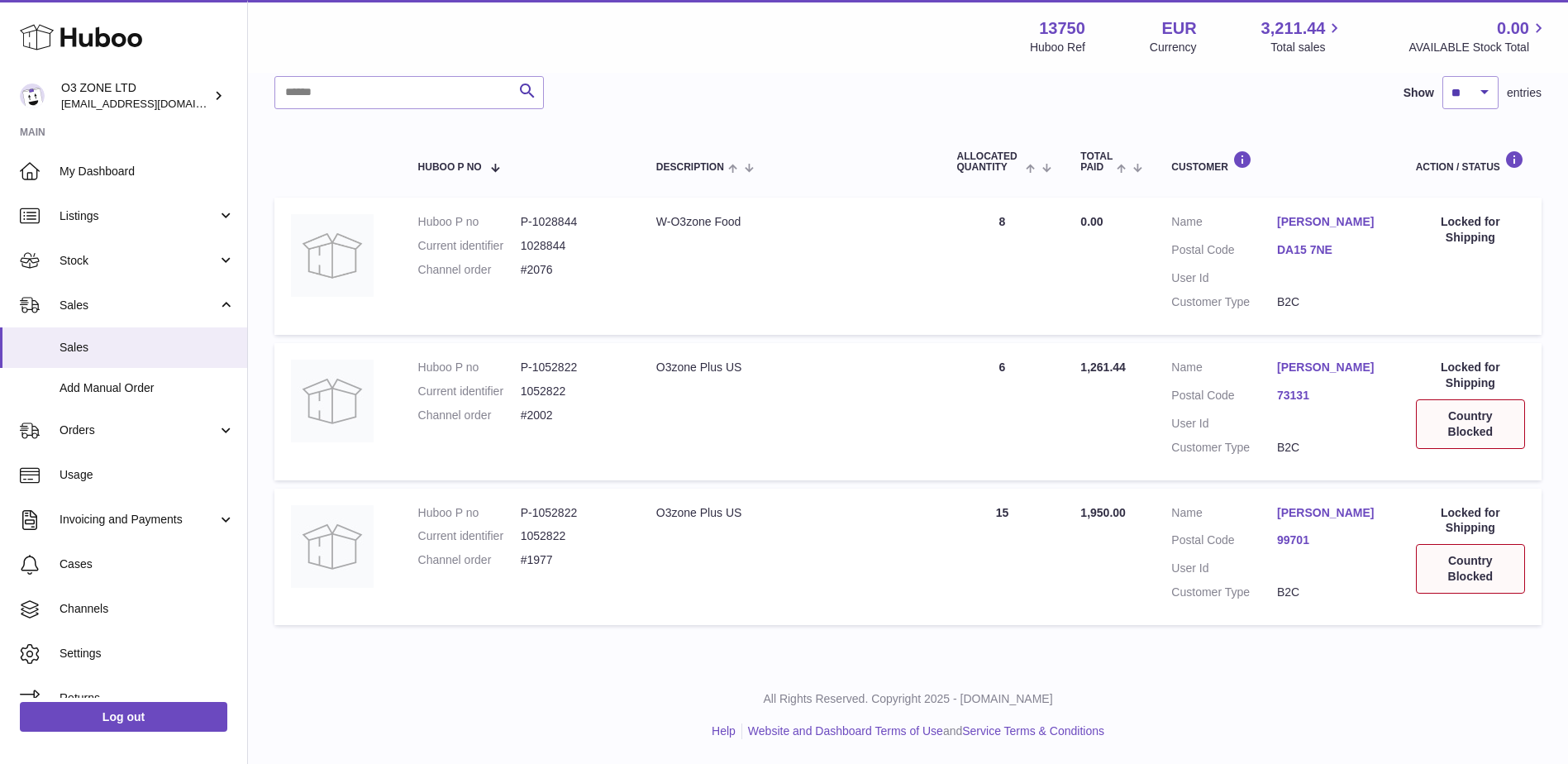
click at [1299, 367] on link "[PERSON_NAME]" at bounding box center [1330, 367] width 106 height 16
click at [1145, 443] on div at bounding box center [784, 382] width 1568 height 764
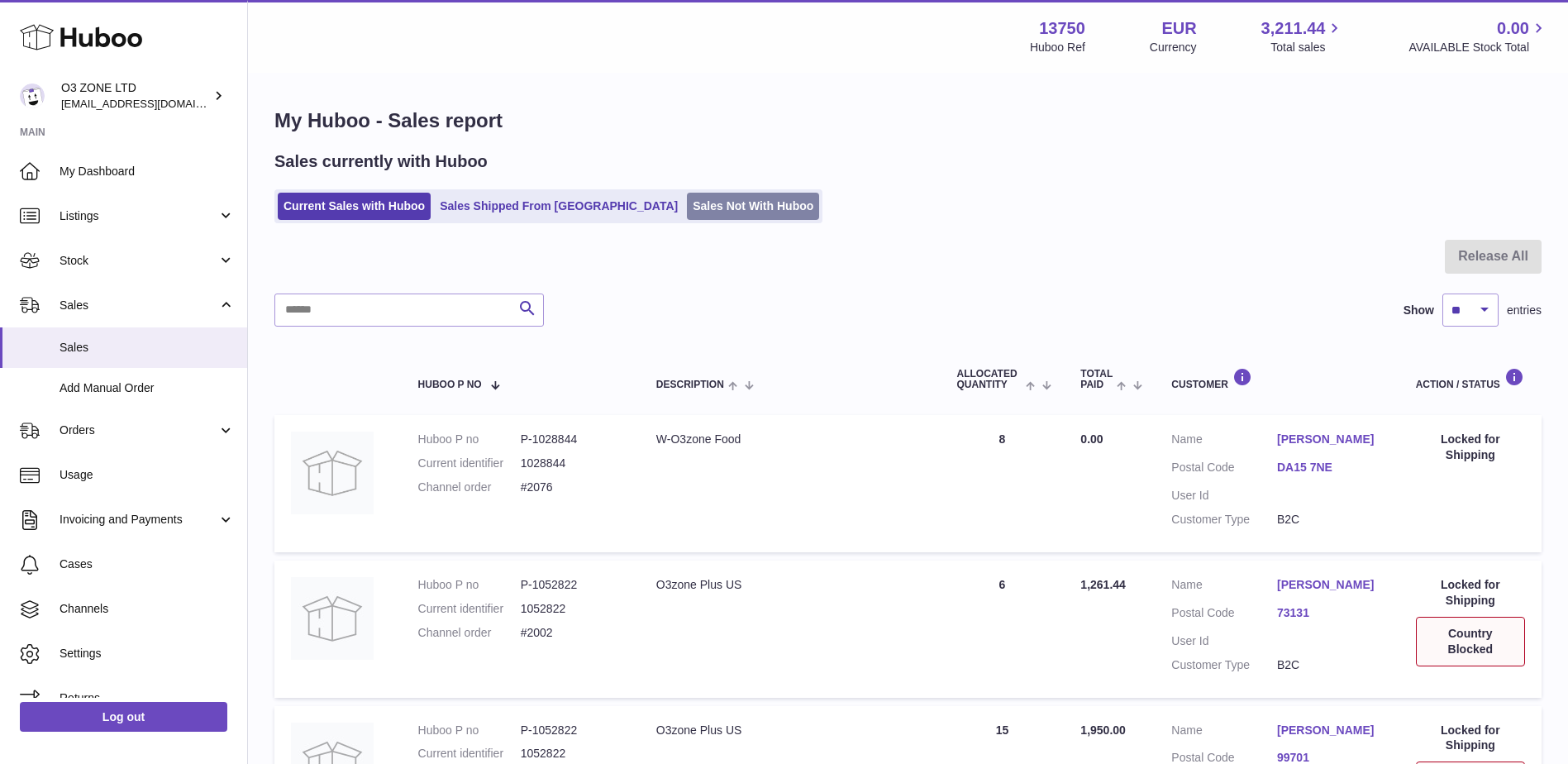
click at [687, 210] on link "Sales Not With Huboo" at bounding box center [753, 207] width 133 height 28
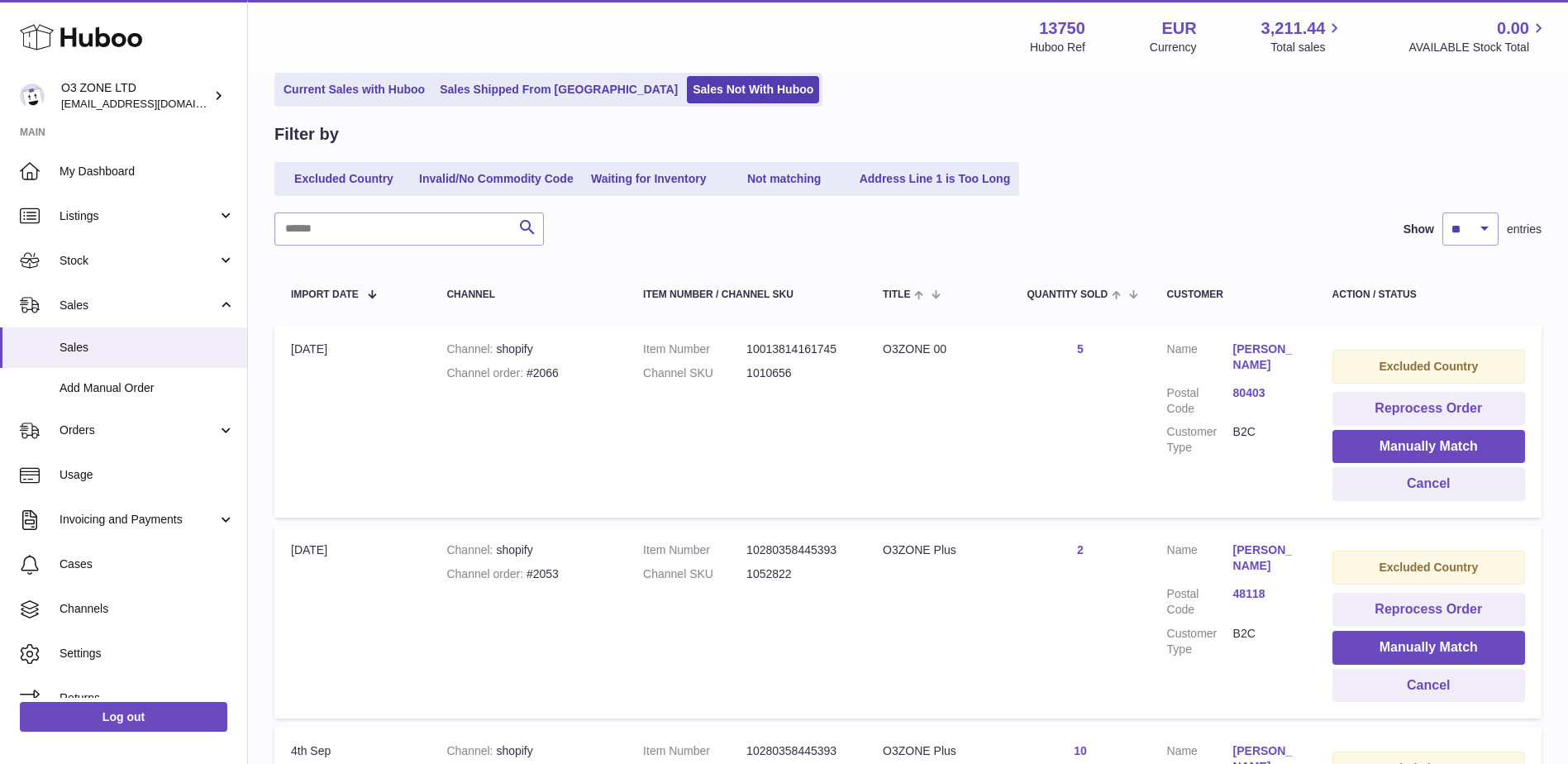
scroll to position [83, 0]
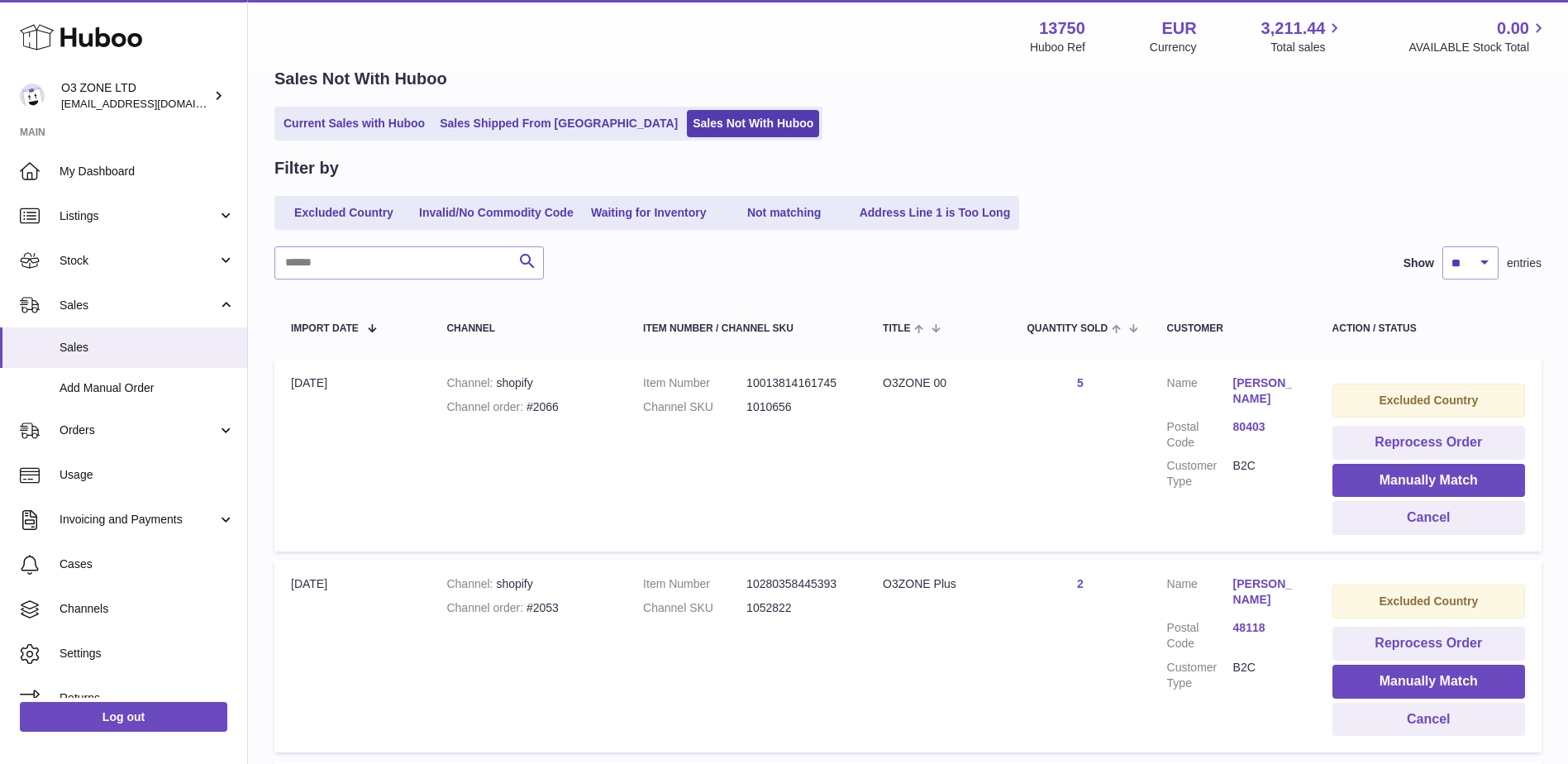
click at [1249, 584] on link "Erin Makielski" at bounding box center [1266, 592] width 66 height 31
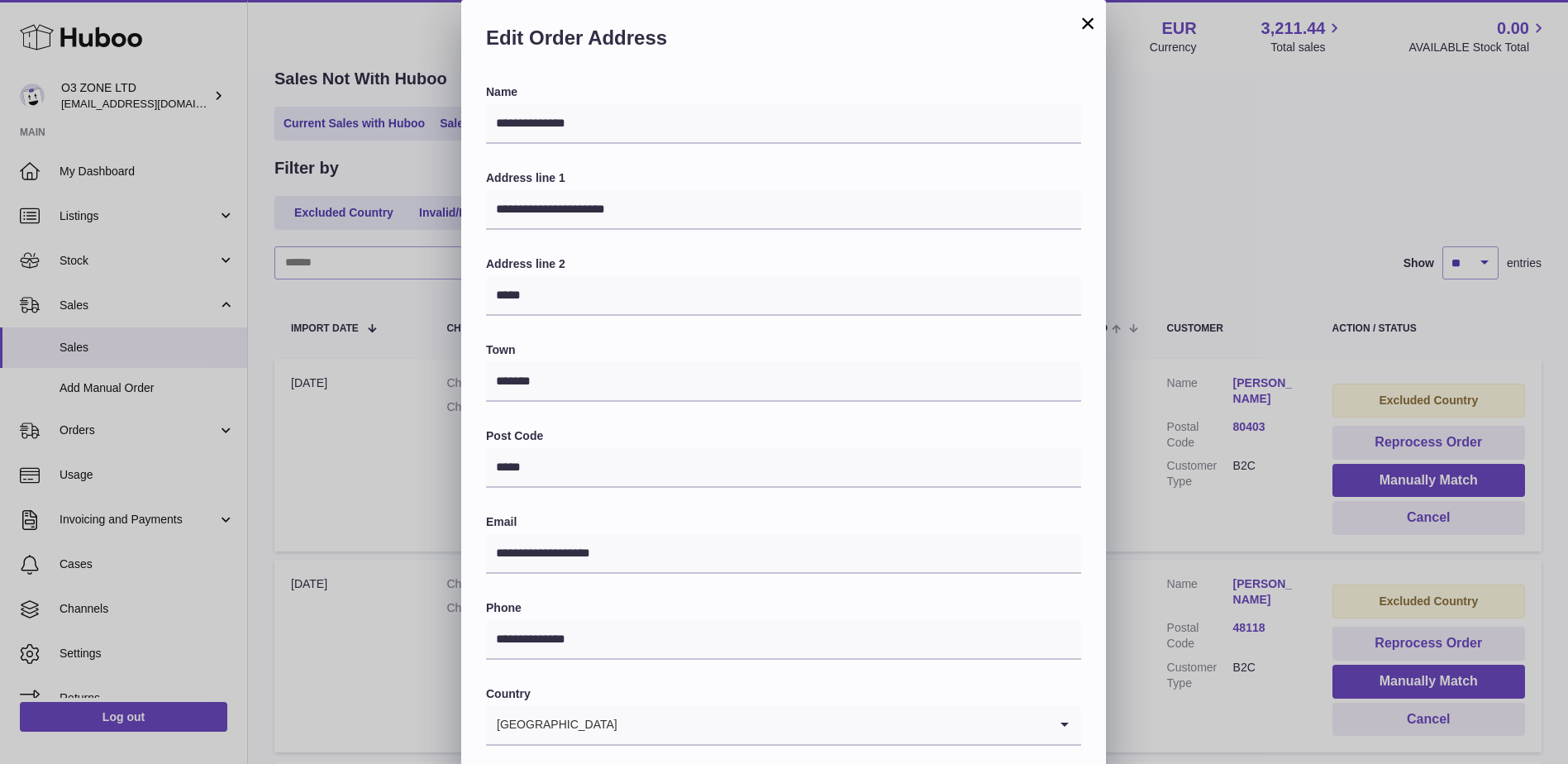
click at [1237, 526] on div "**********" at bounding box center [784, 495] width 1568 height 991
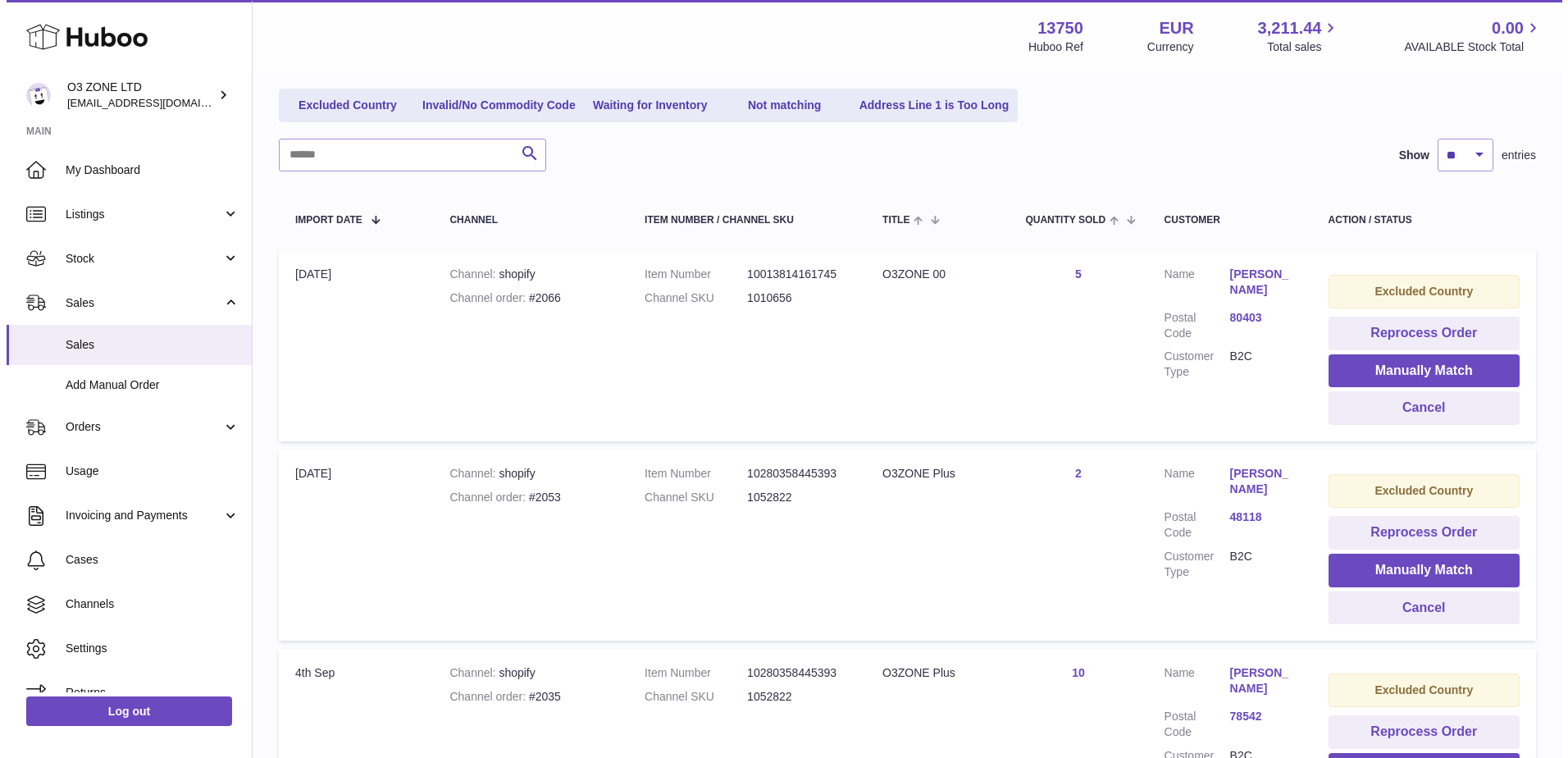
scroll to position [410, 0]
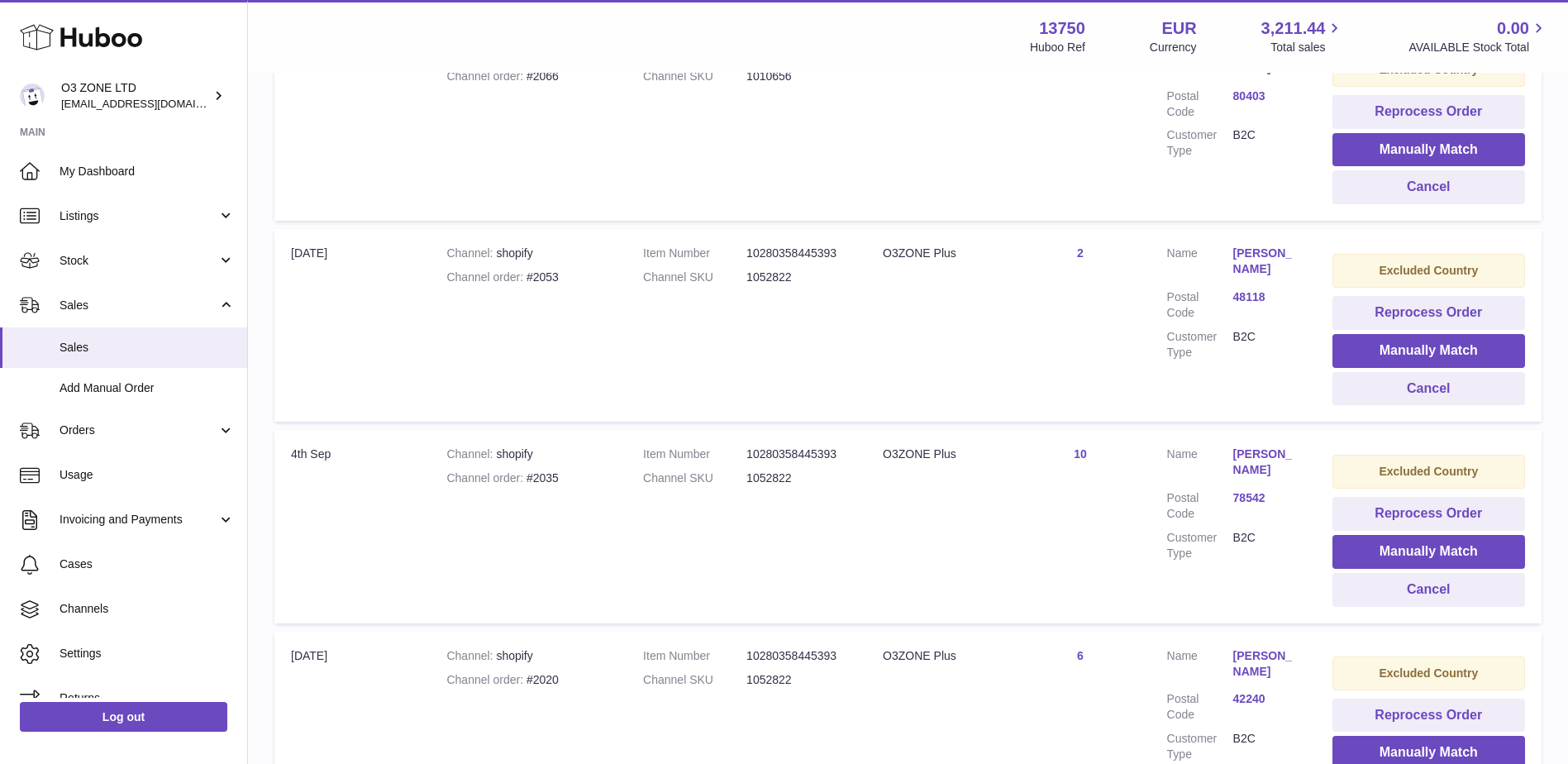
click at [1247, 464] on link "[PERSON_NAME]" at bounding box center [1266, 462] width 66 height 31
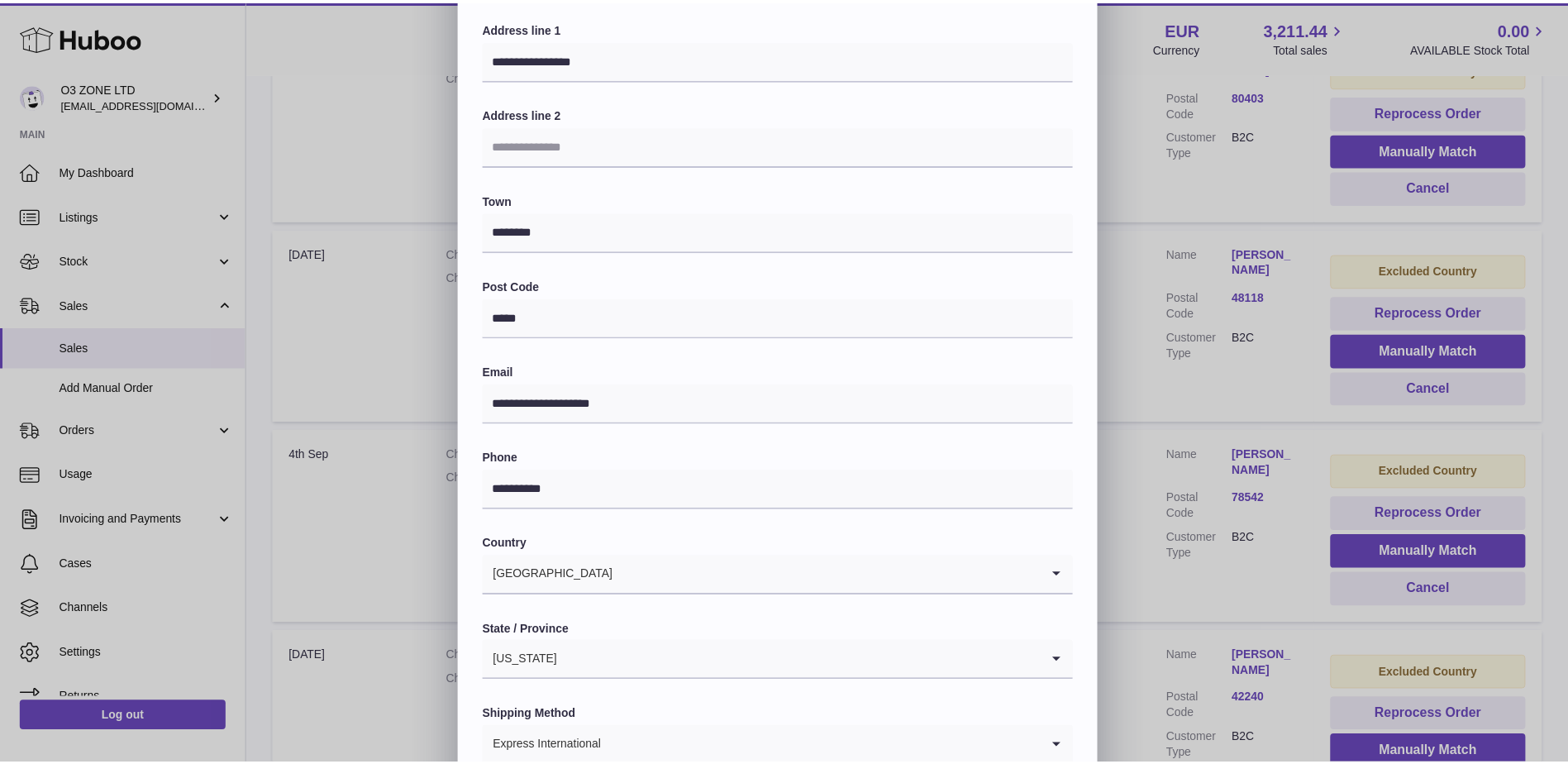
scroll to position [165, 0]
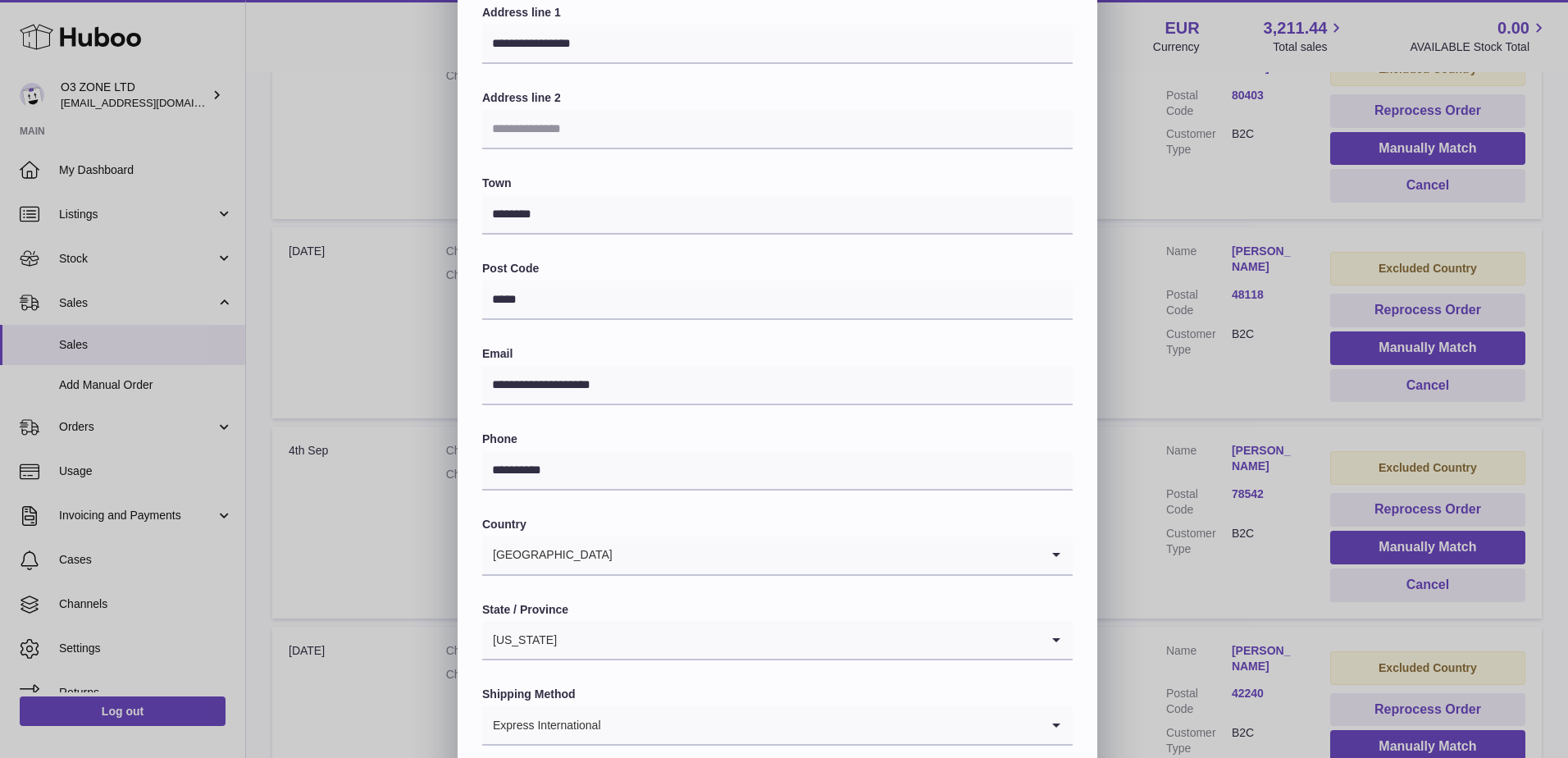
click at [1159, 590] on div "**********" at bounding box center [784, 327] width 1568 height 984
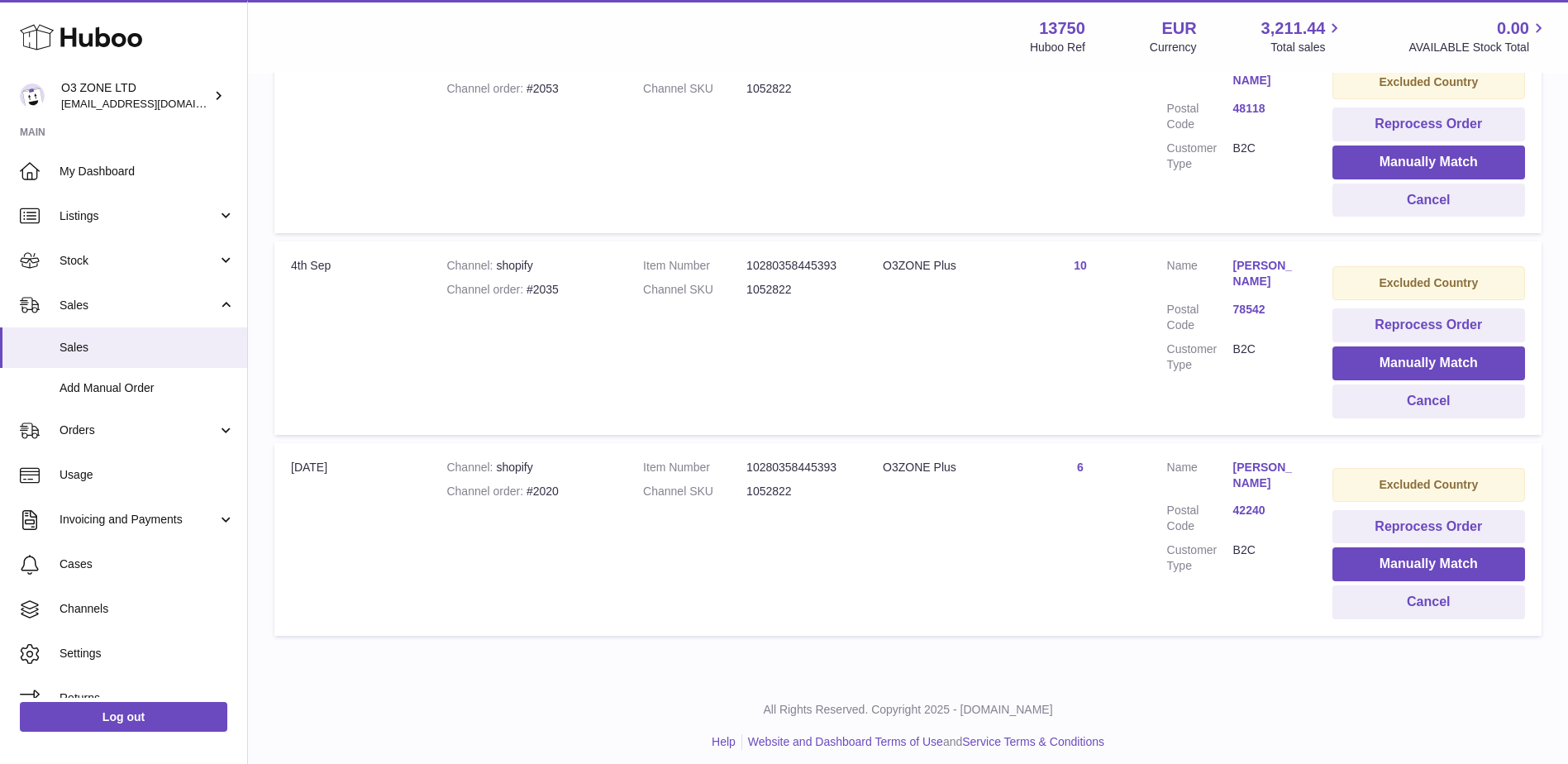
scroll to position [530, 0]
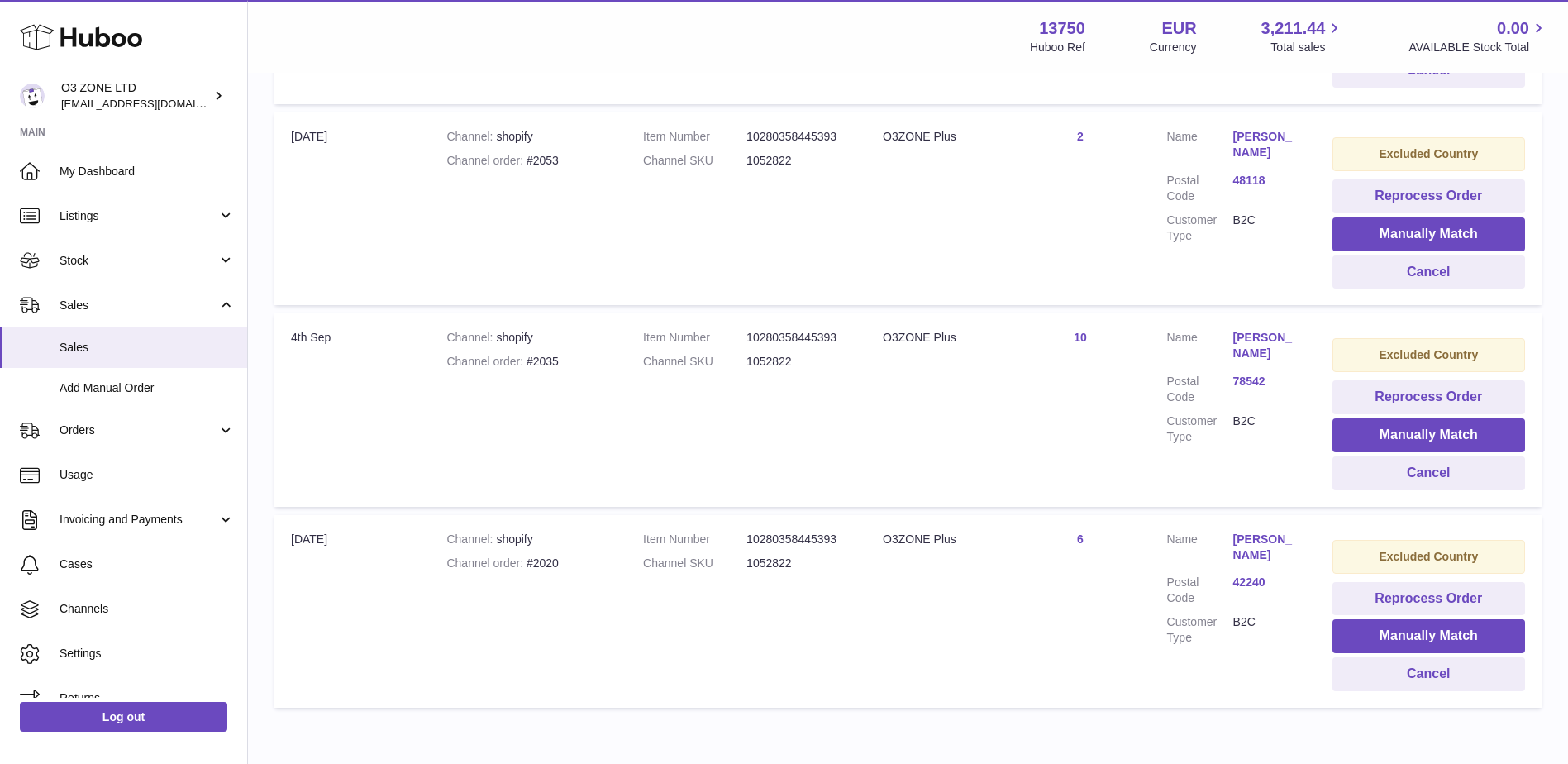
click at [1240, 339] on link "manuel salinas" at bounding box center [1266, 345] width 66 height 31
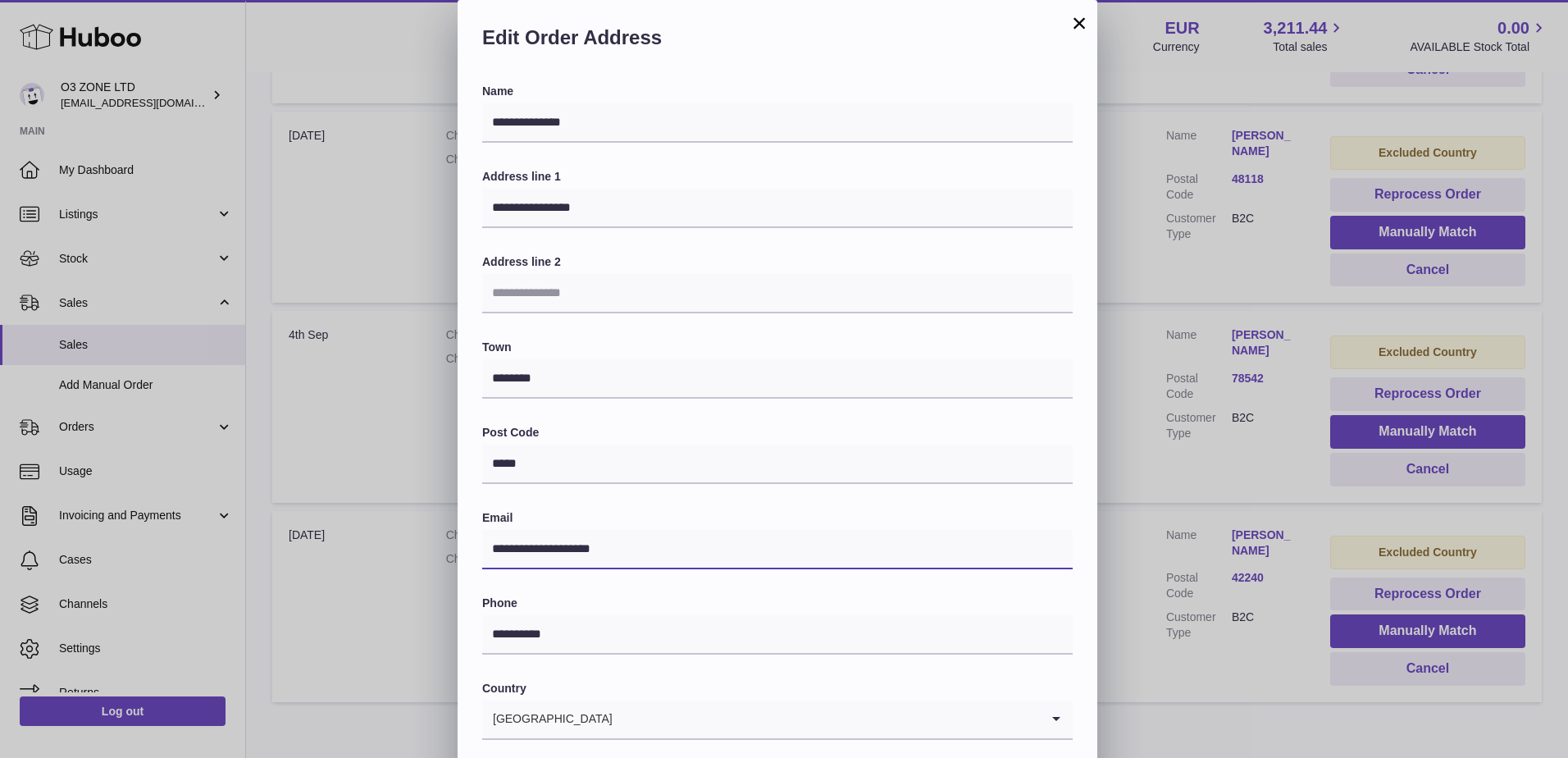
click at [593, 544] on input "**********" at bounding box center [777, 549] width 590 height 39
click at [1255, 456] on div "**********" at bounding box center [784, 491] width 1568 height 984
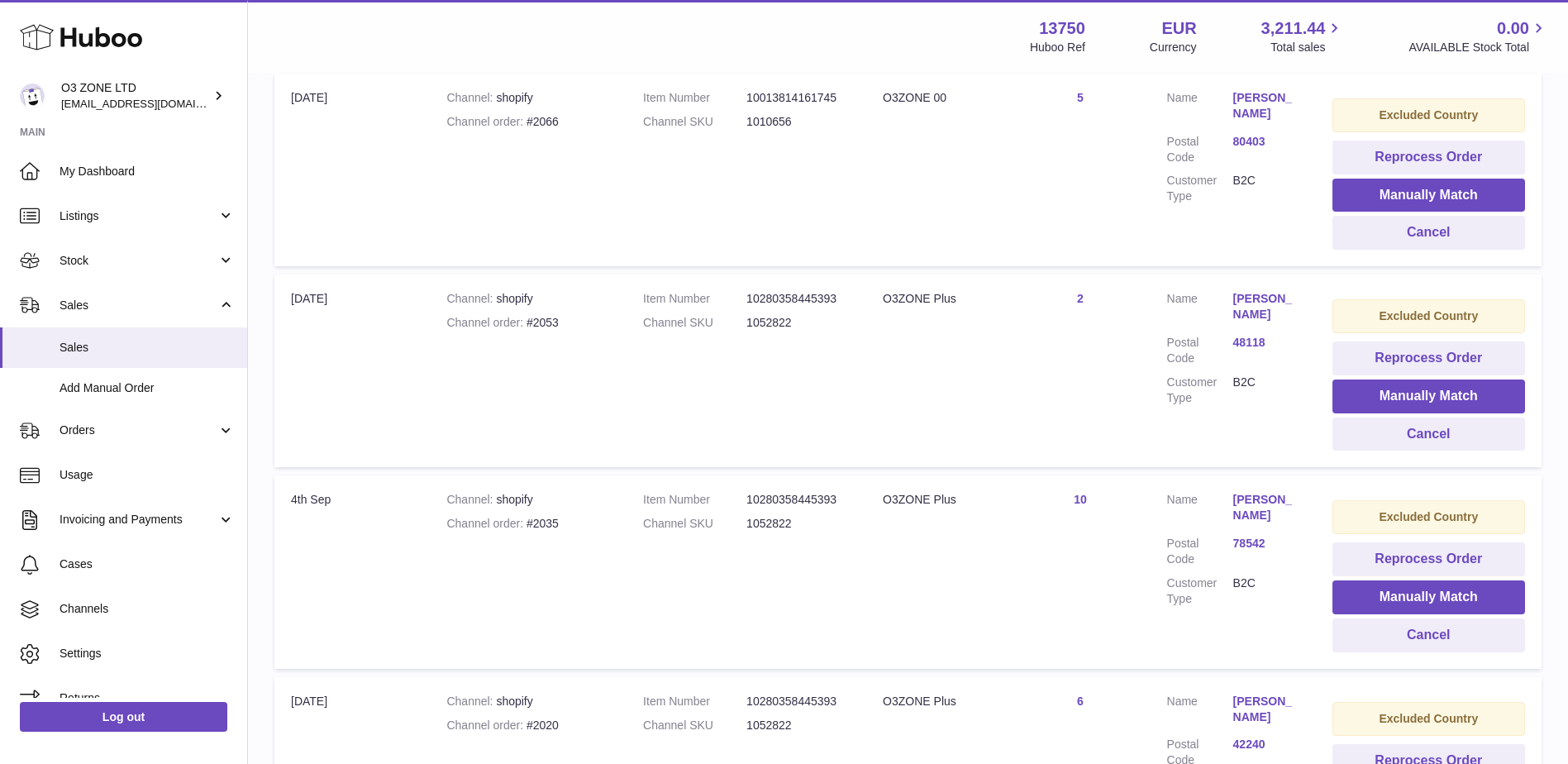
scroll to position [364, 0]
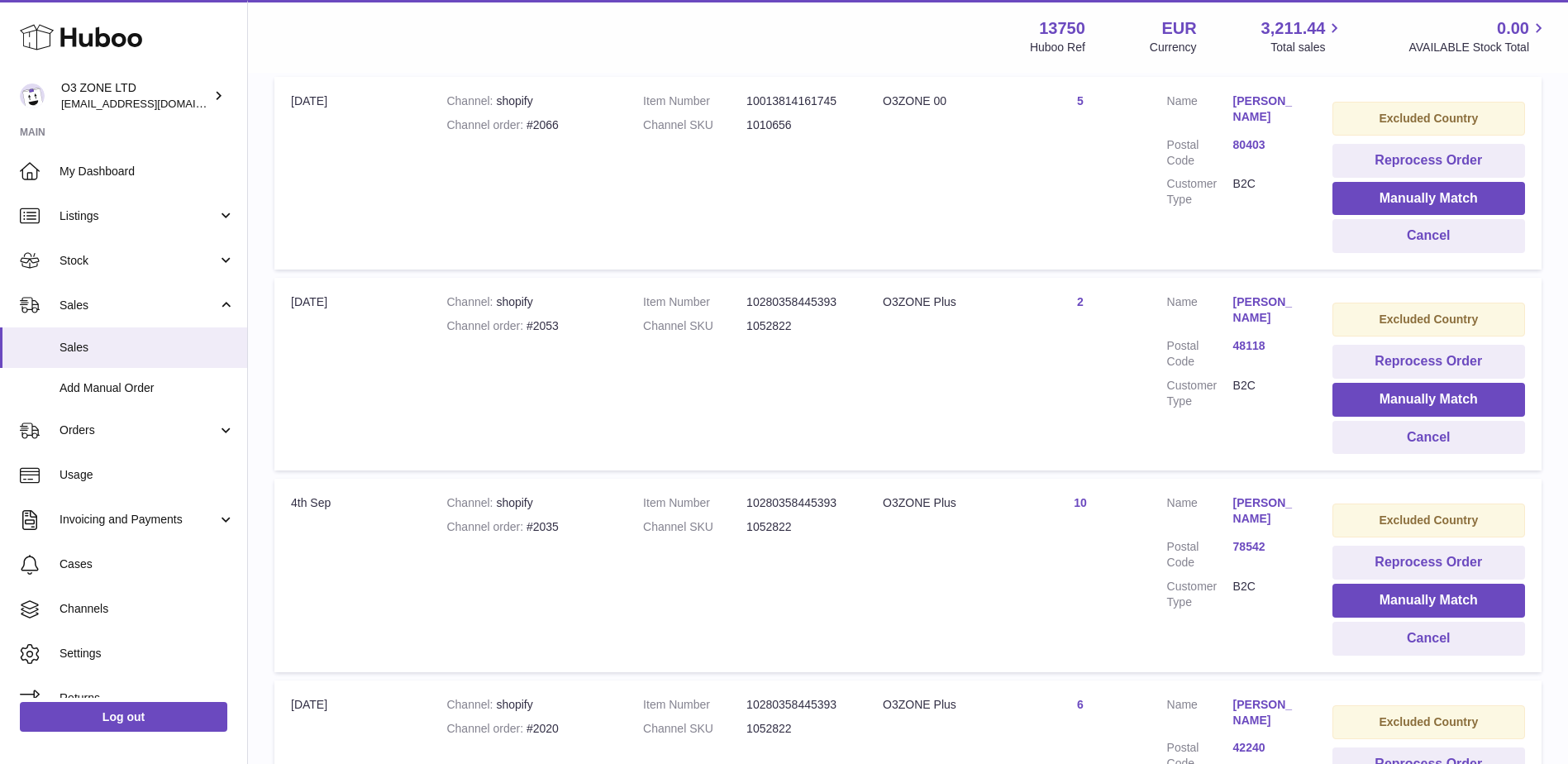
click at [1255, 301] on link "Erin Makielski" at bounding box center [1266, 310] width 66 height 31
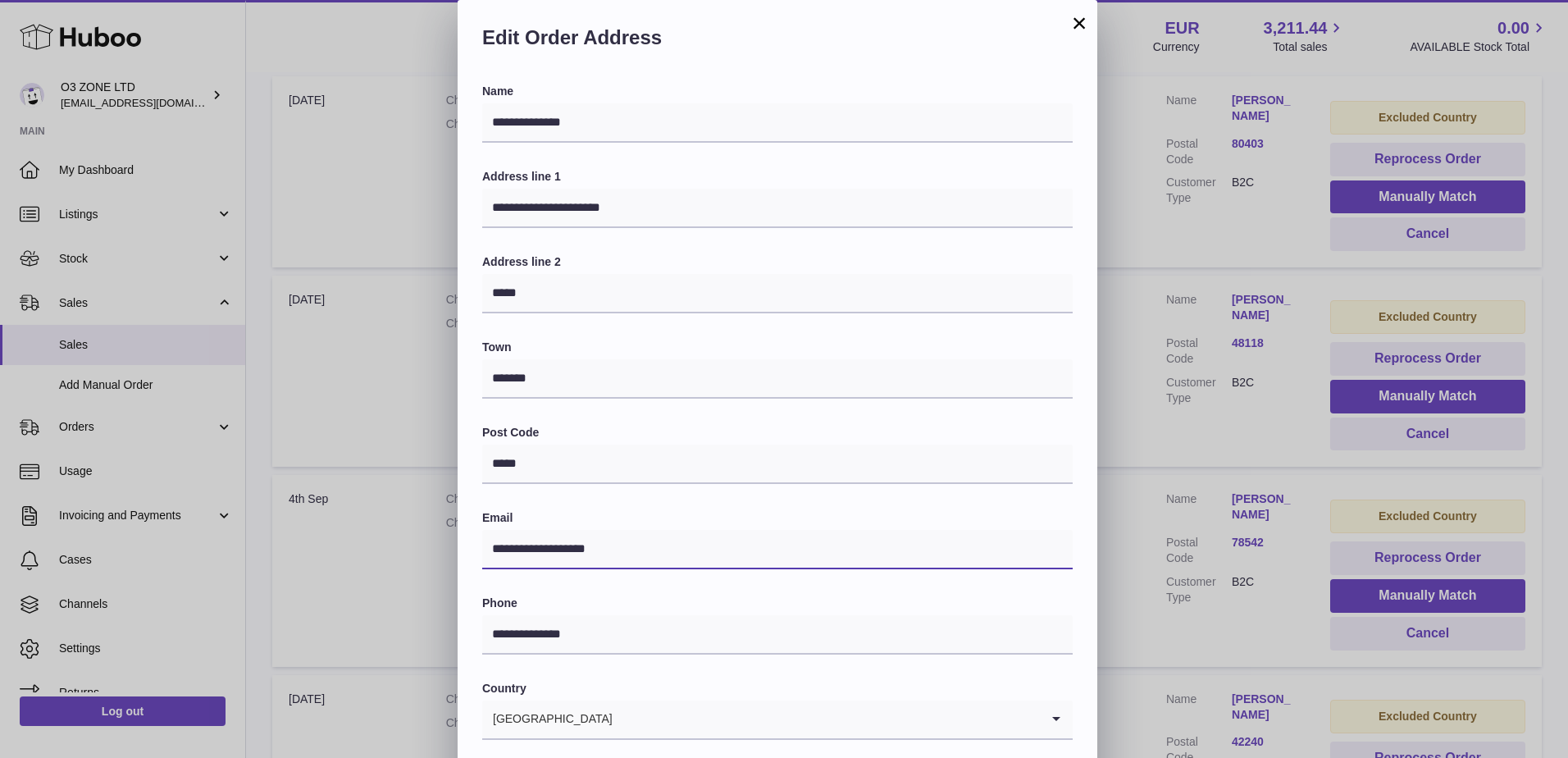
click at [572, 548] on input "**********" at bounding box center [777, 549] width 590 height 39
click at [573, 548] on input "**********" at bounding box center [777, 549] width 590 height 39
click at [1275, 420] on div "**********" at bounding box center [784, 491] width 1568 height 984
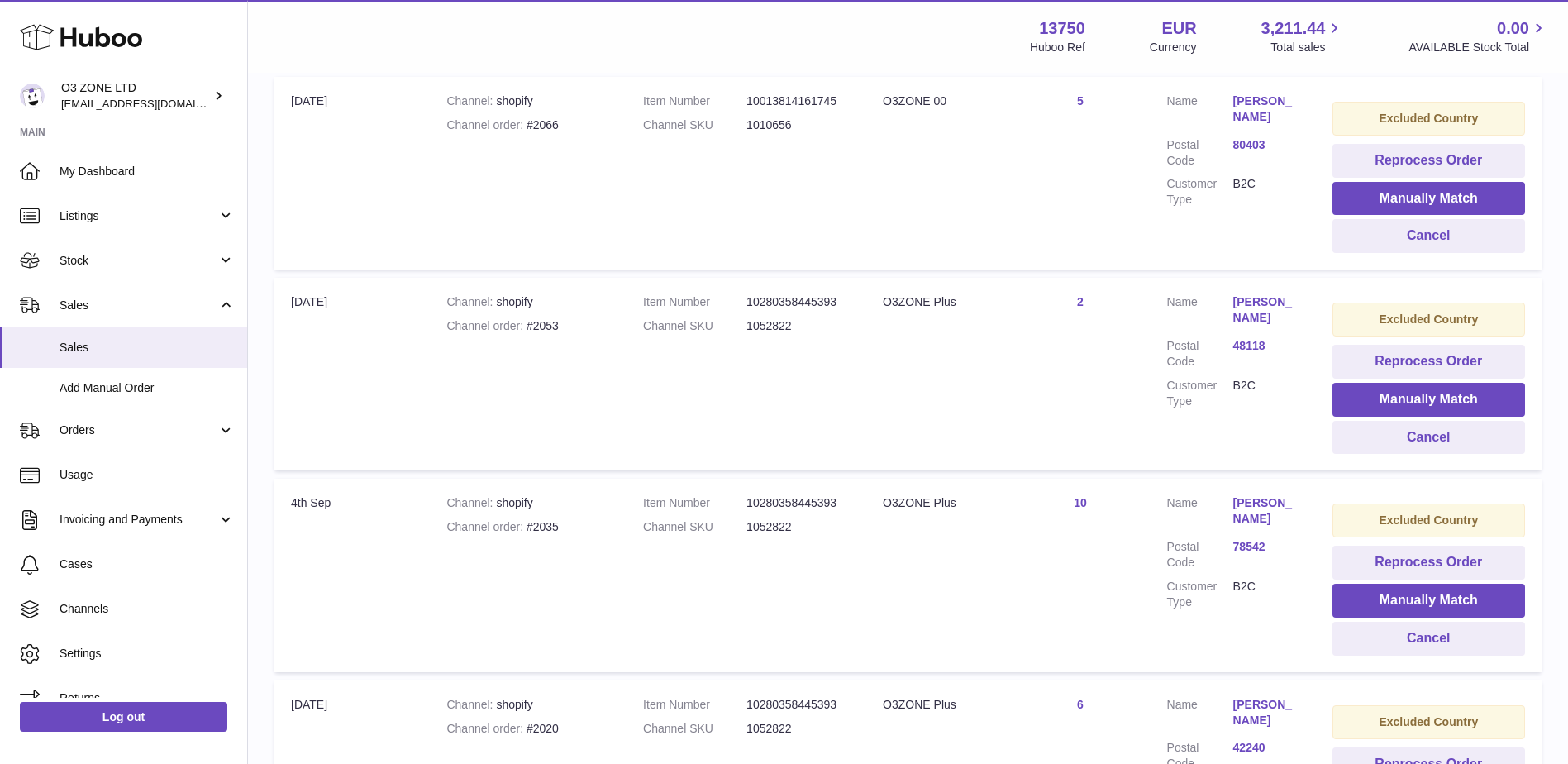
click at [1251, 100] on link "Gurpreet Gill" at bounding box center [1266, 109] width 66 height 31
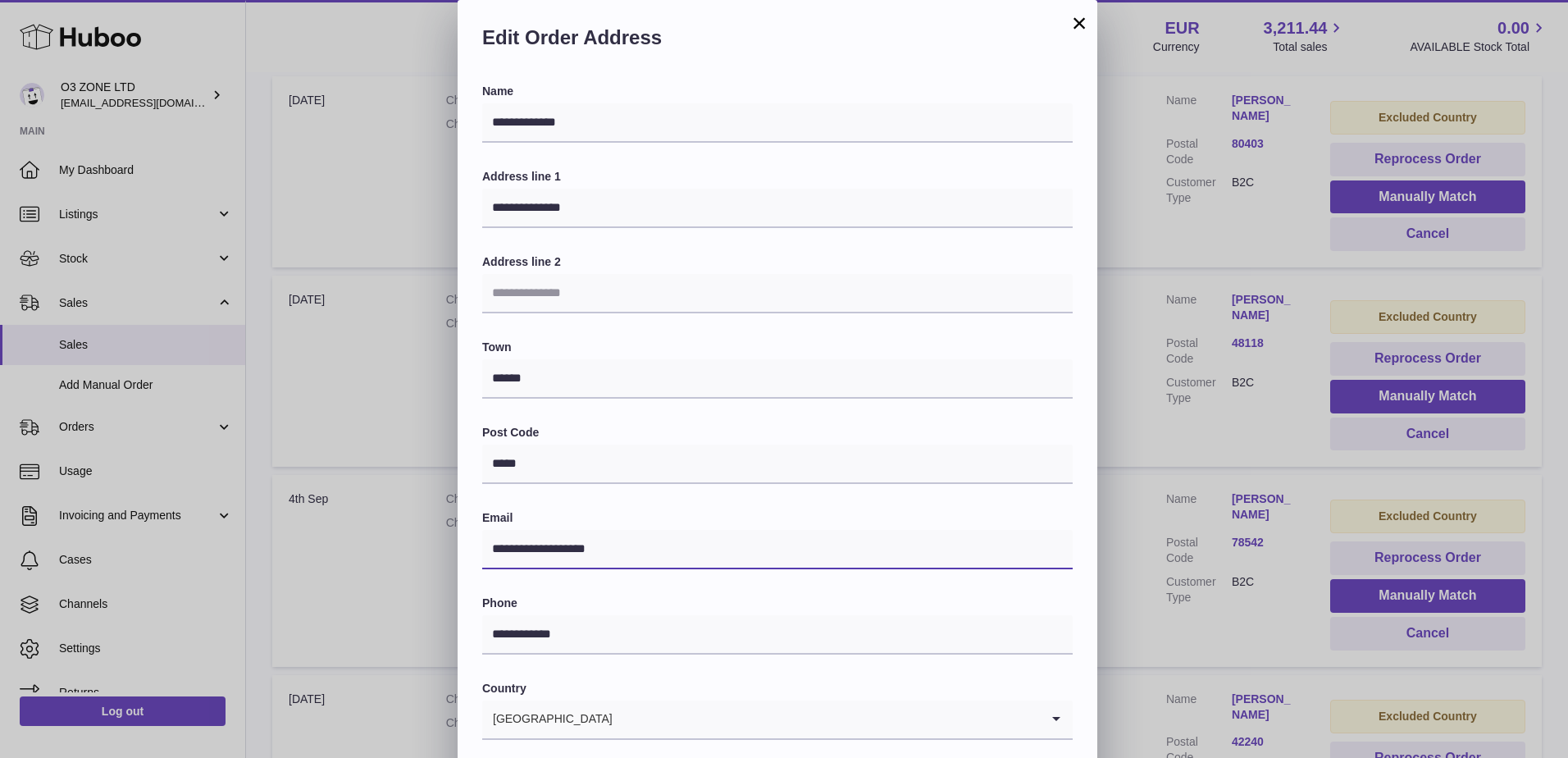
click at [558, 545] on input "**********" at bounding box center [777, 549] width 590 height 39
click at [558, 544] on input "**********" at bounding box center [777, 549] width 590 height 39
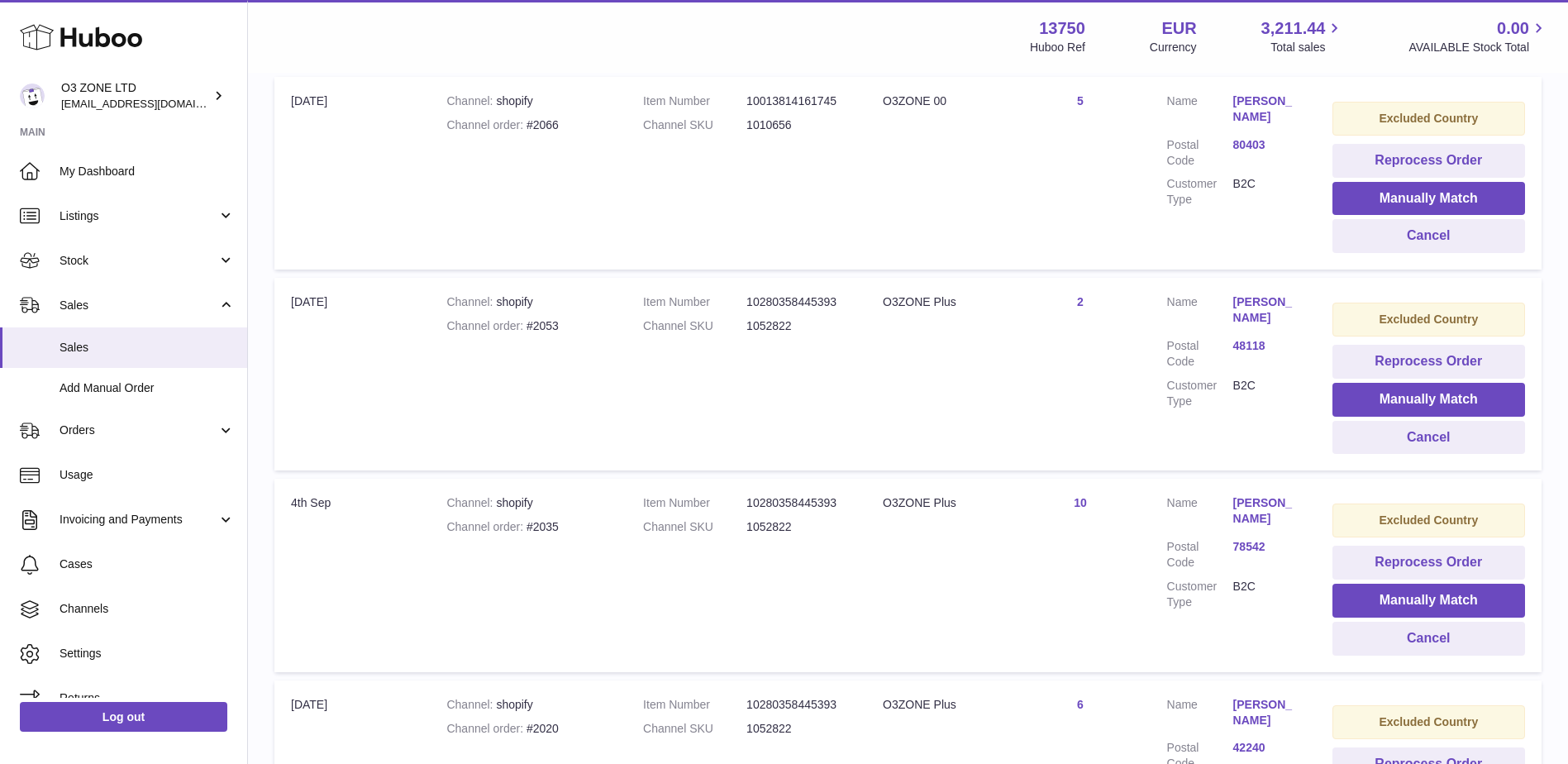
click at [1198, 268] on div "**********" at bounding box center [784, 495] width 1568 height 991
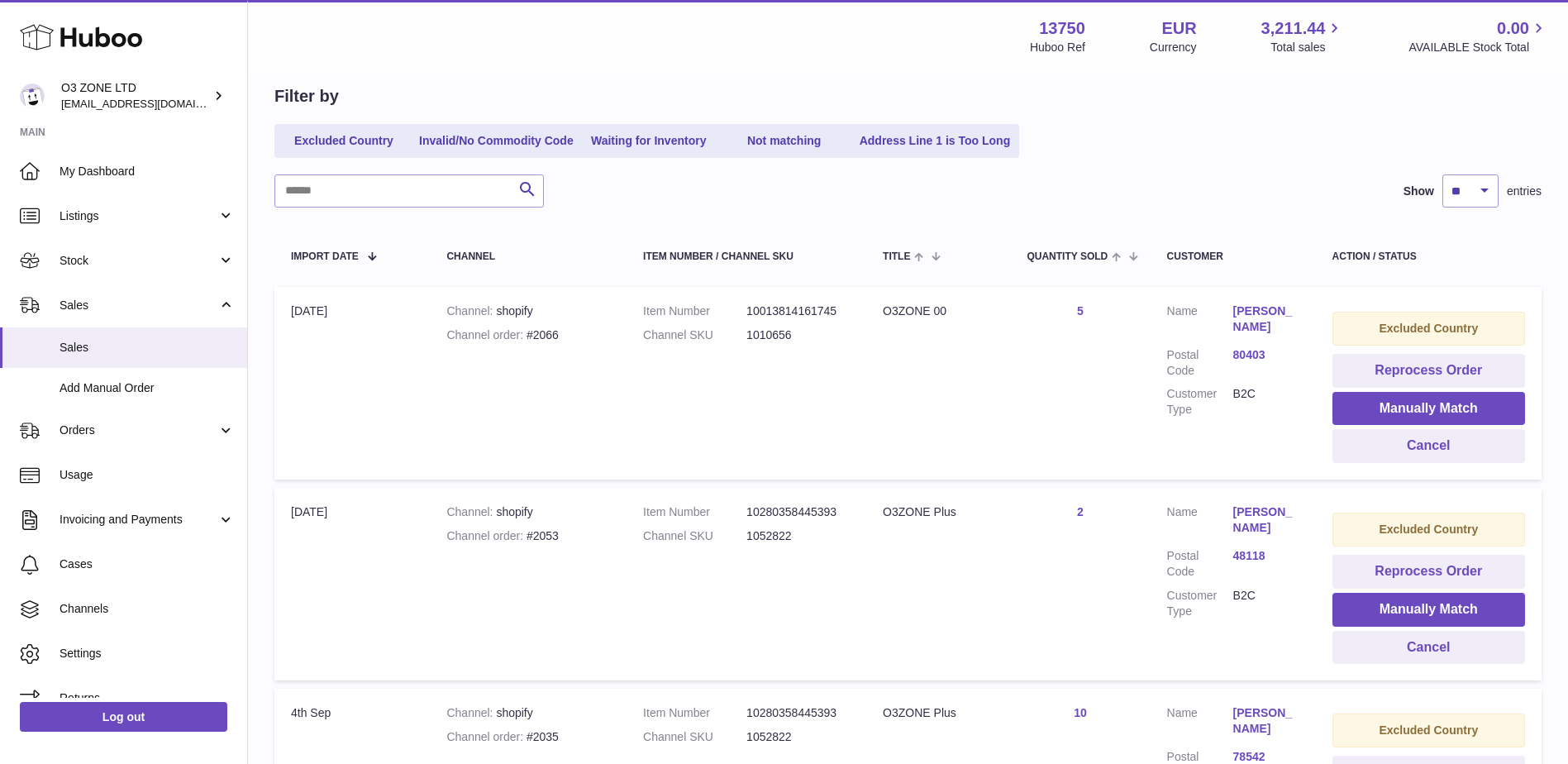
scroll to position [0, 0]
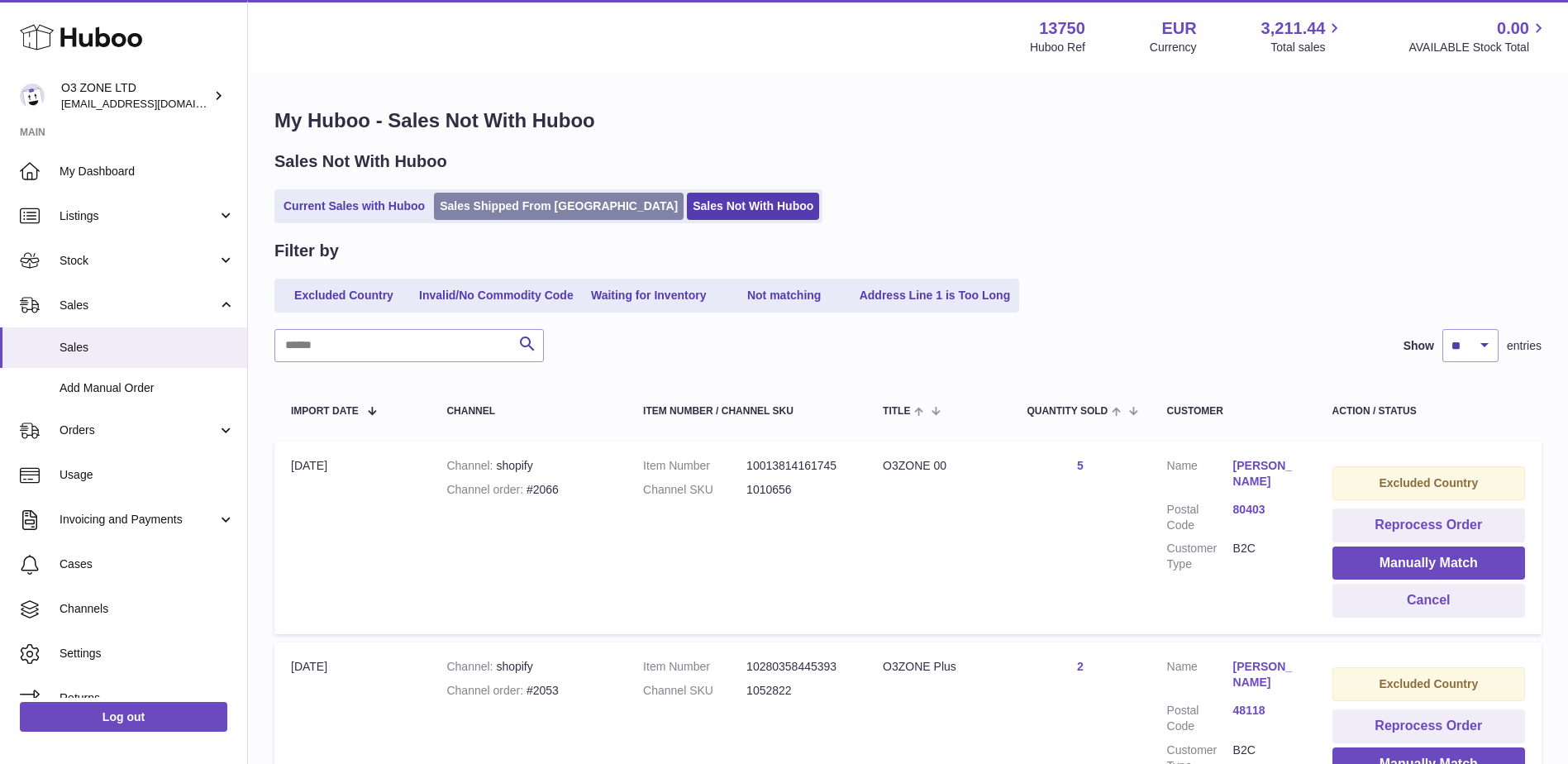
click at [505, 194] on link "Sales Shipped From [GEOGRAPHIC_DATA]" at bounding box center [559, 207] width 250 height 28
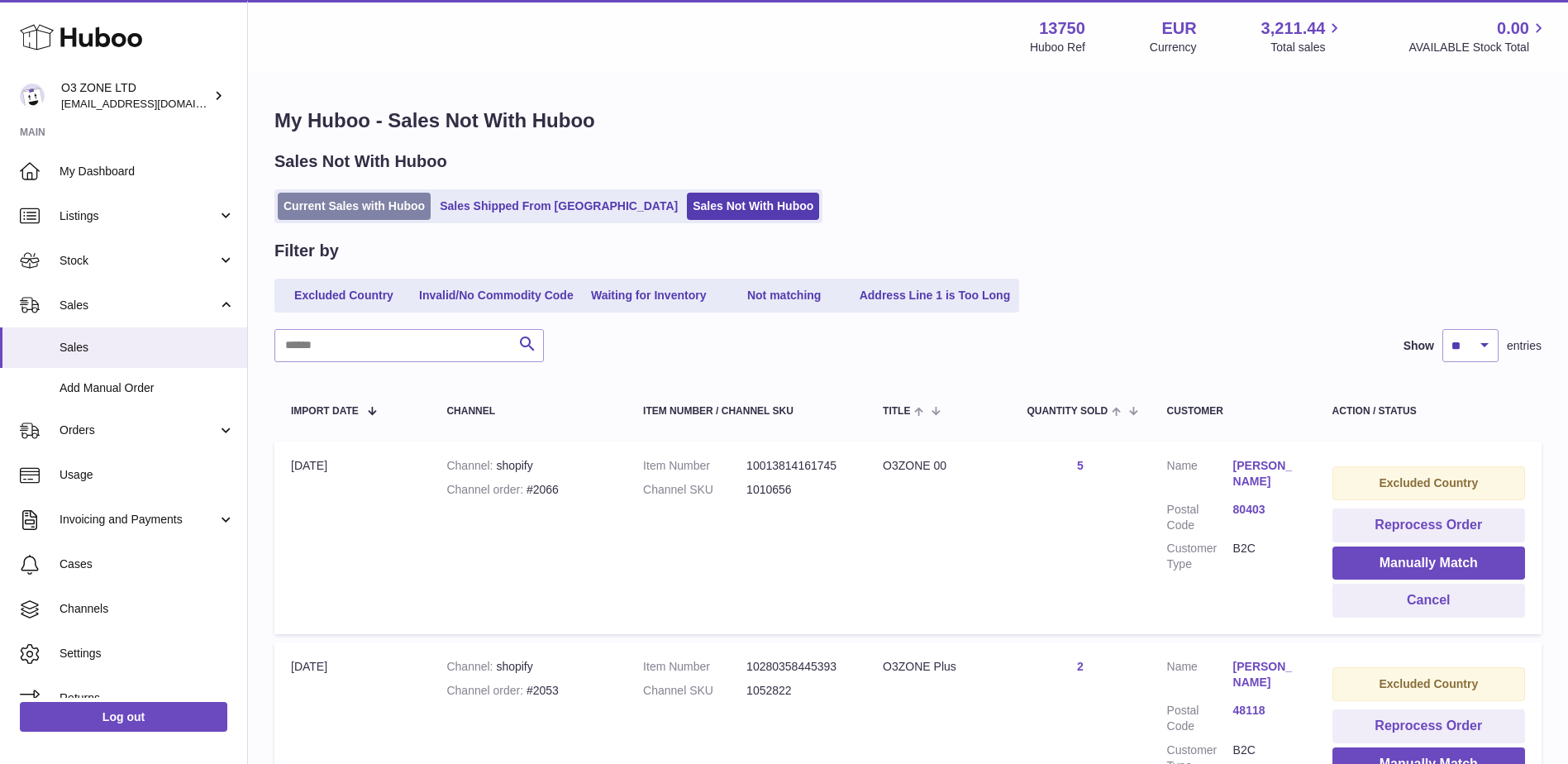
click at [383, 206] on link "Current Sales with Huboo" at bounding box center [354, 207] width 153 height 28
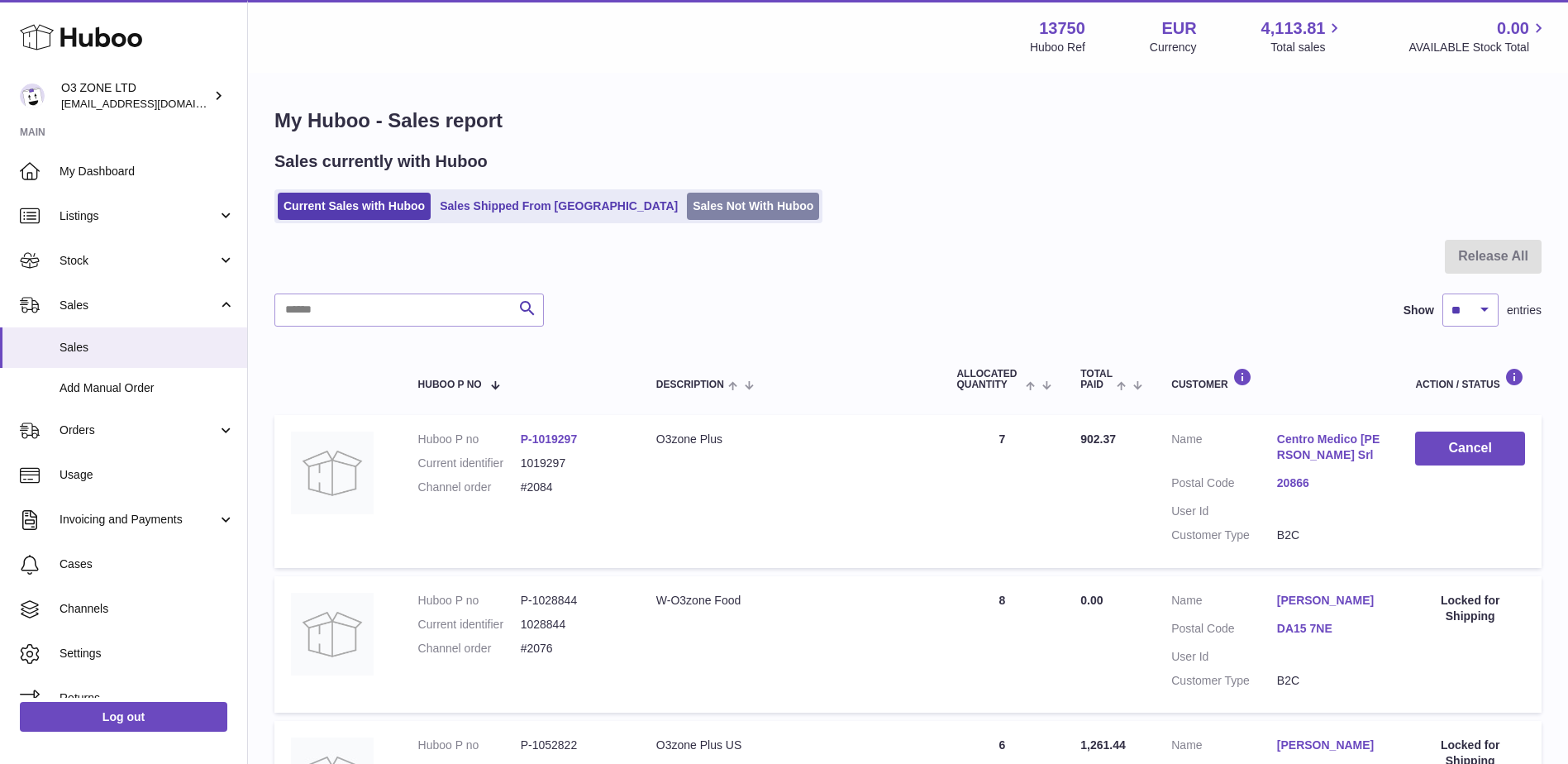
click at [687, 203] on link "Sales Not With Huboo" at bounding box center [753, 207] width 133 height 28
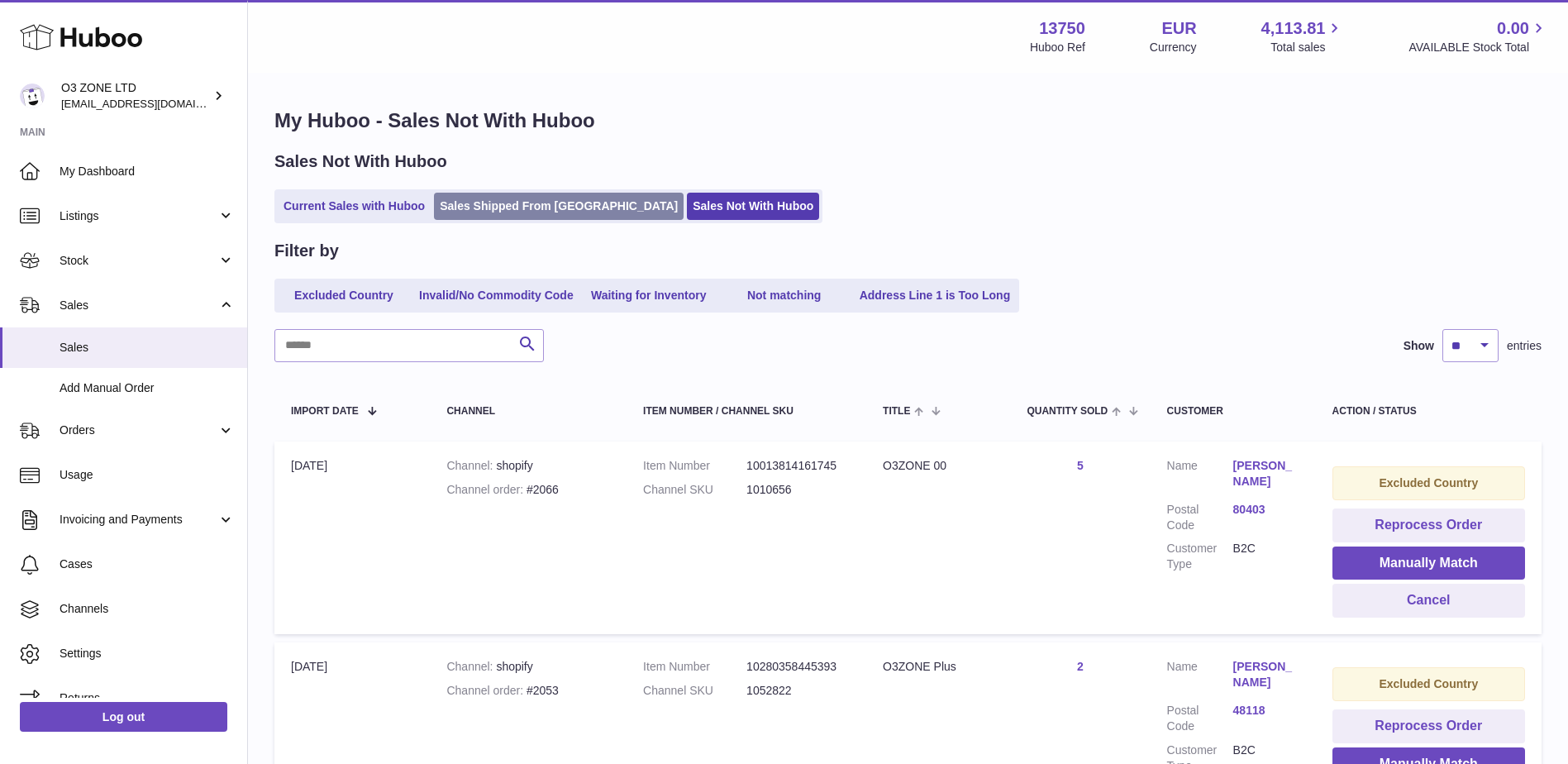
click at [502, 208] on link "Sales Shipped From [GEOGRAPHIC_DATA]" at bounding box center [559, 207] width 250 height 28
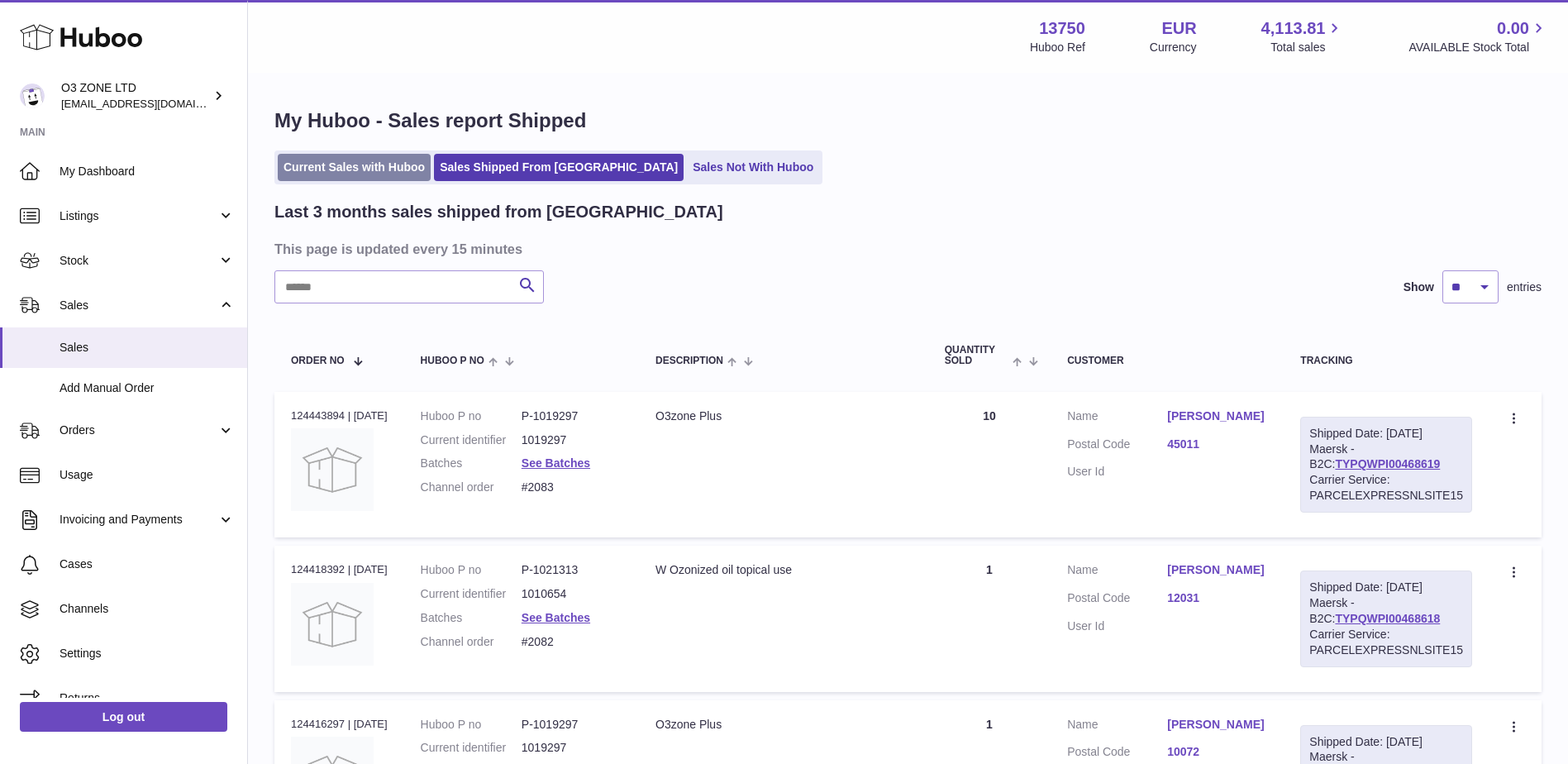
click at [343, 159] on link "Current Sales with Huboo" at bounding box center [354, 167] width 153 height 28
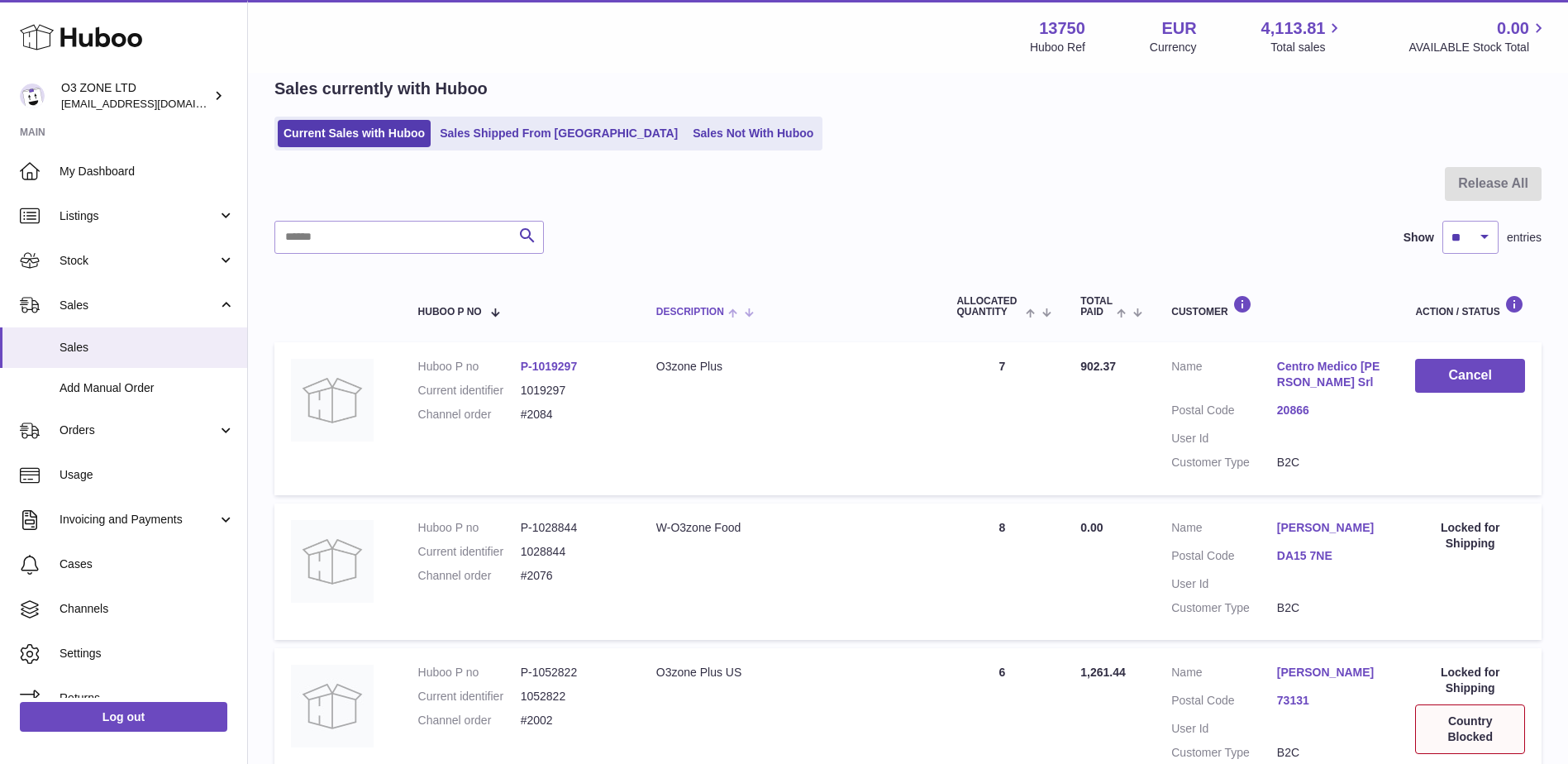
scroll to position [47, 0]
